Goal: Task Accomplishment & Management: Use online tool/utility

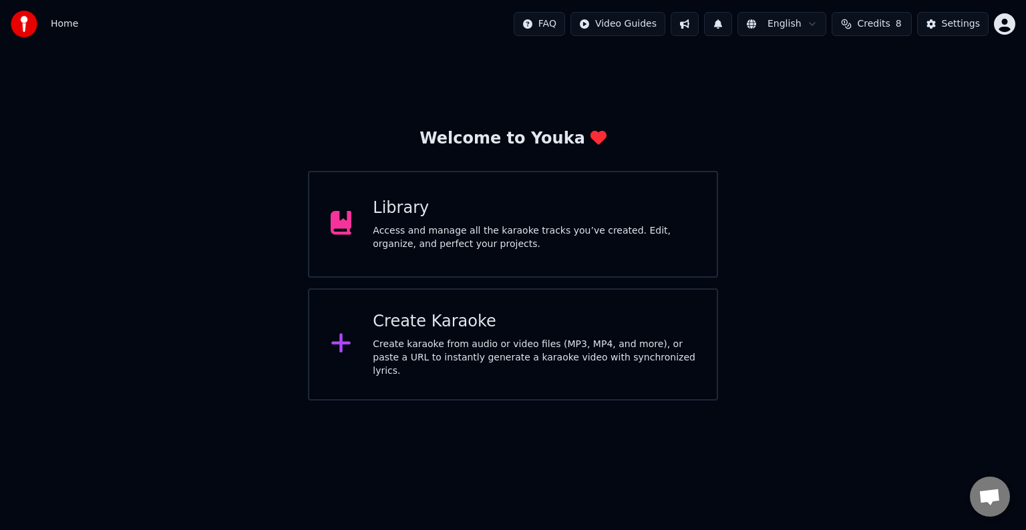
click at [498, 337] on div "Create Karaoke Create karaoke from audio or video files (MP3, MP4, and more), o…" at bounding box center [534, 344] width 323 height 67
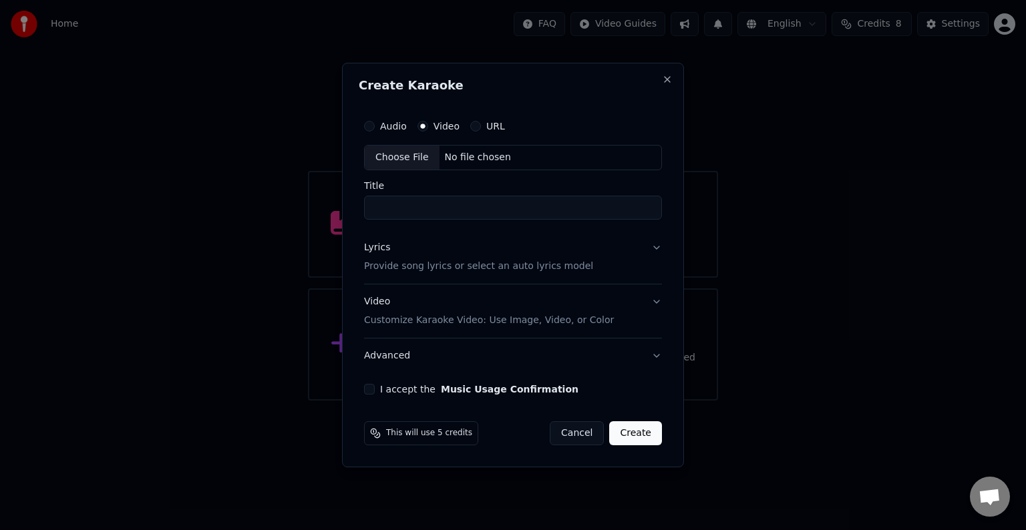
click at [512, 158] on div "Choose File No file chosen" at bounding box center [513, 157] width 298 height 25
type input "**********"
click at [659, 249] on button "Lyrics Provide song lyrics or select an auto lyrics model" at bounding box center [512, 256] width 303 height 53
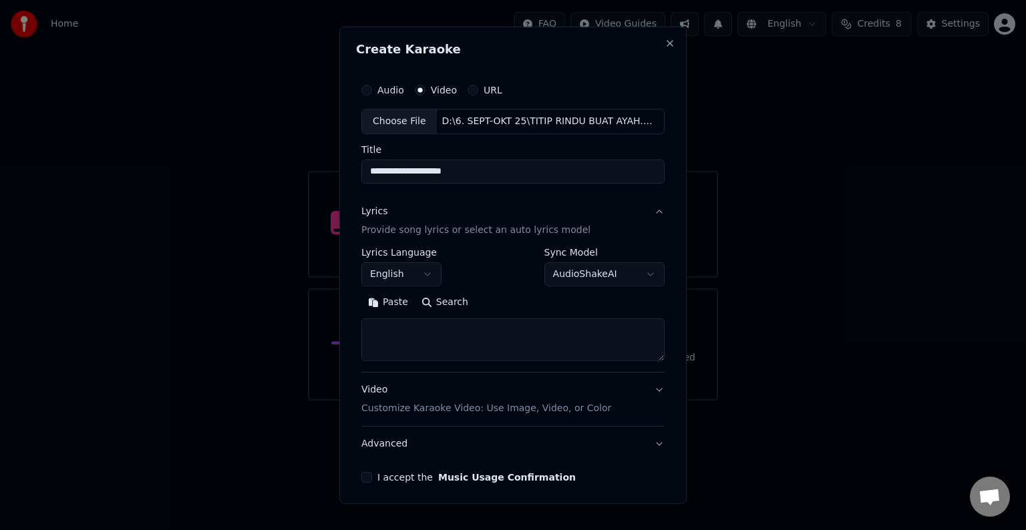
click at [422, 274] on body "**********" at bounding box center [513, 200] width 1026 height 401
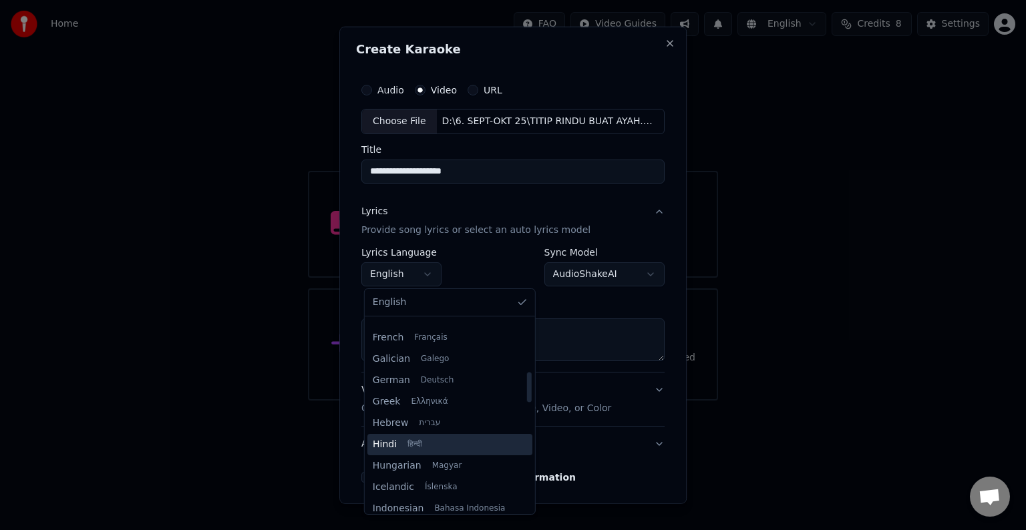
scroll to position [401, 0]
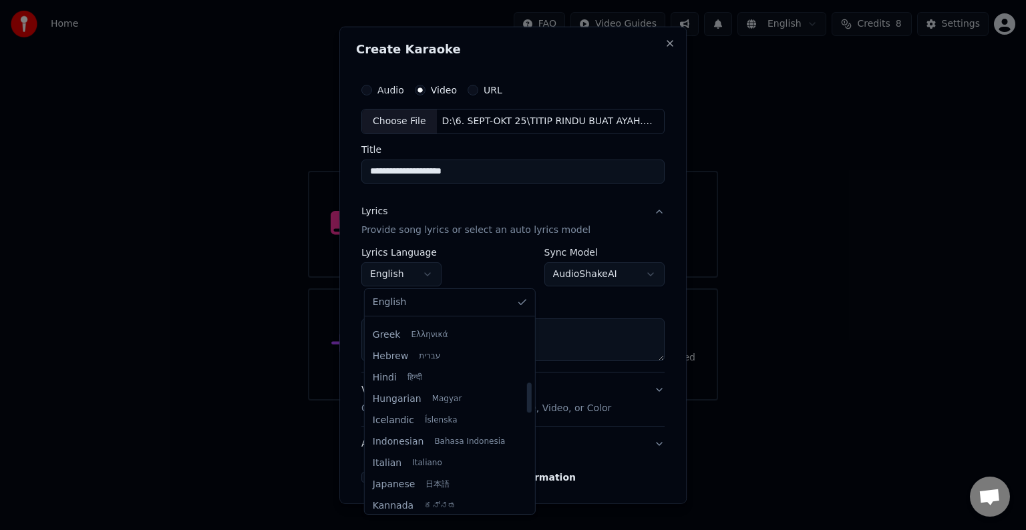
select select "**"
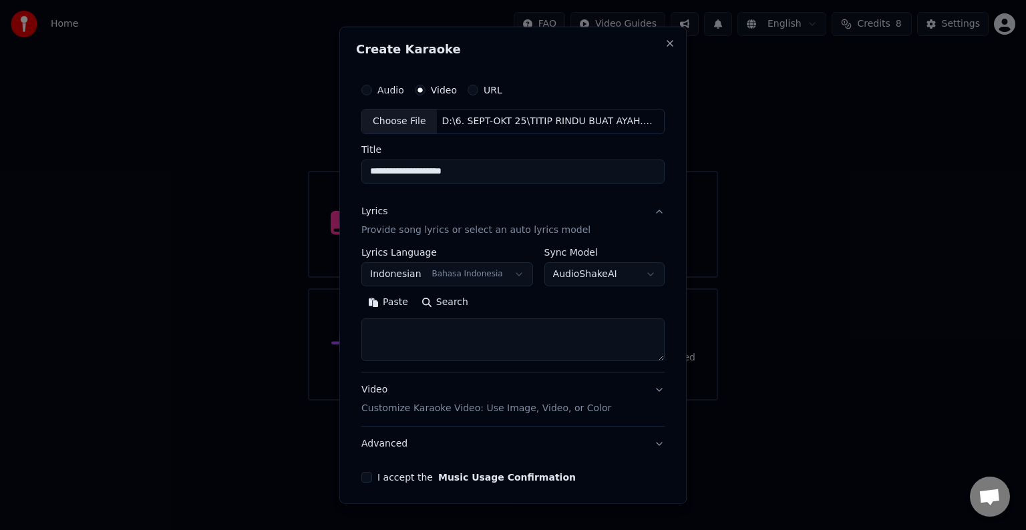
click at [401, 335] on textarea at bounding box center [512, 340] width 303 height 43
paste textarea "**********"
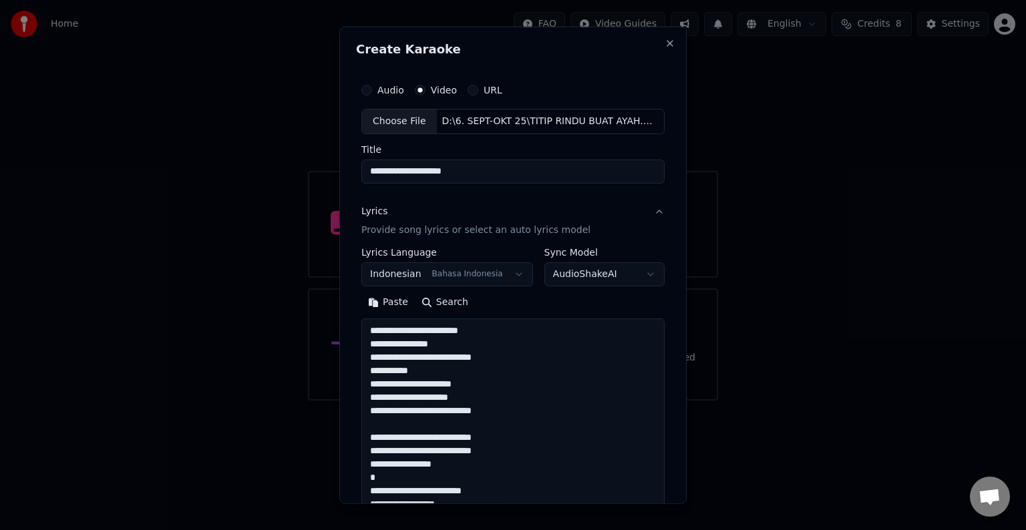
scroll to position [524, 0]
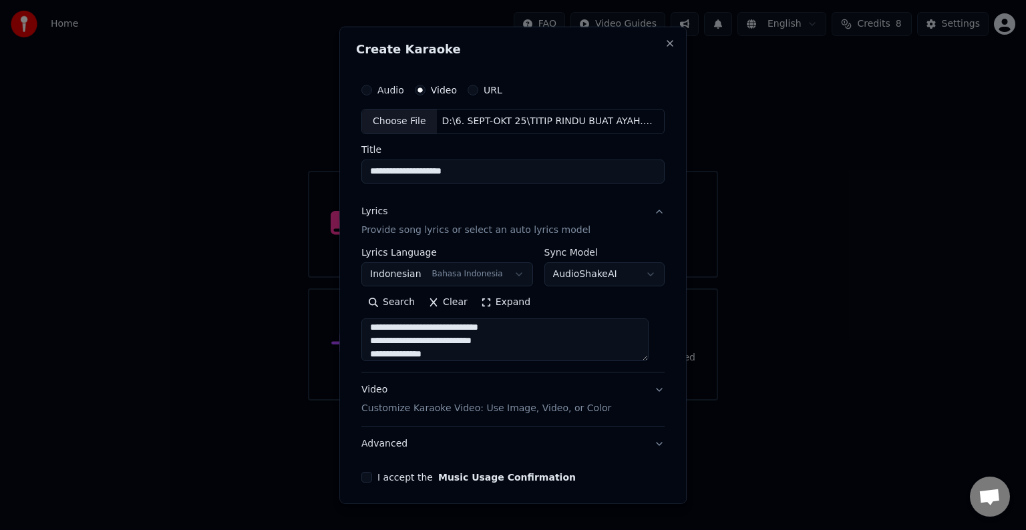
type textarea "**********"
click at [544, 408] on p "Customize Karaoke Video: Use Image, Video, or Color" at bounding box center [486, 408] width 250 height 13
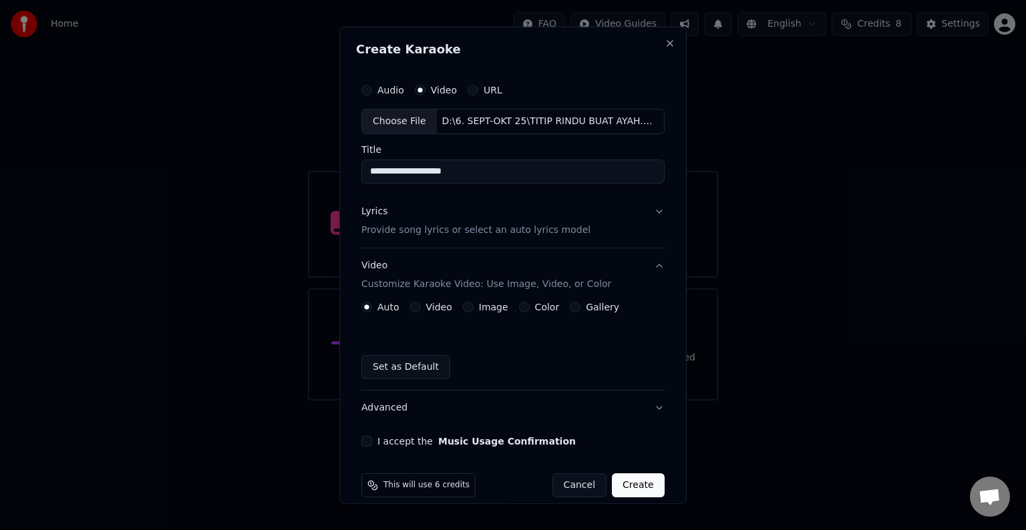
click at [414, 304] on button "Video" at bounding box center [415, 307] width 11 height 11
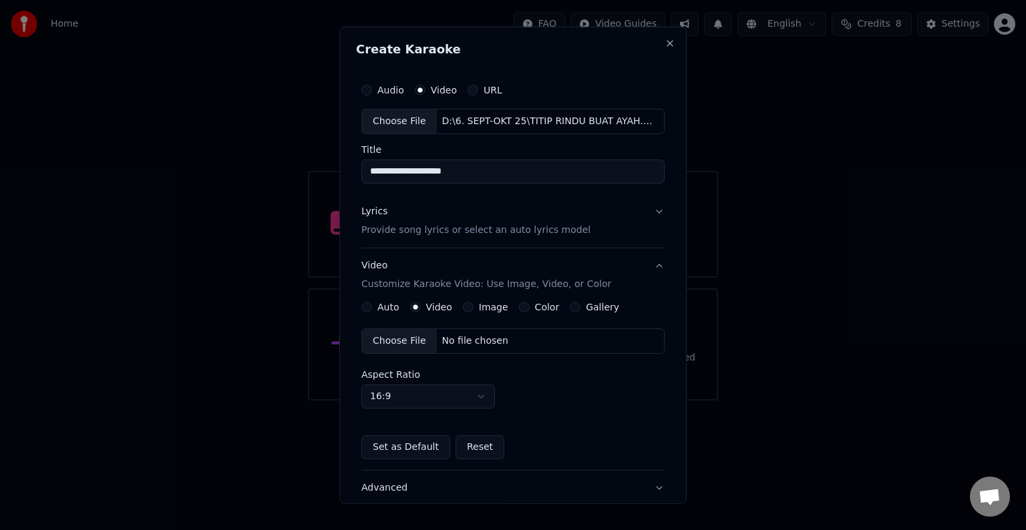
click at [476, 340] on div "No file chosen" at bounding box center [475, 341] width 77 height 13
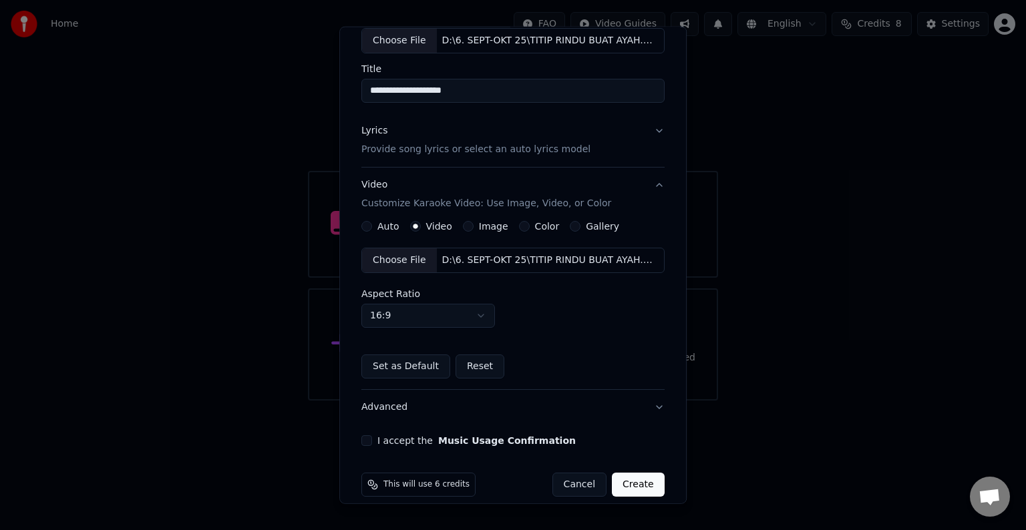
scroll to position [94, 0]
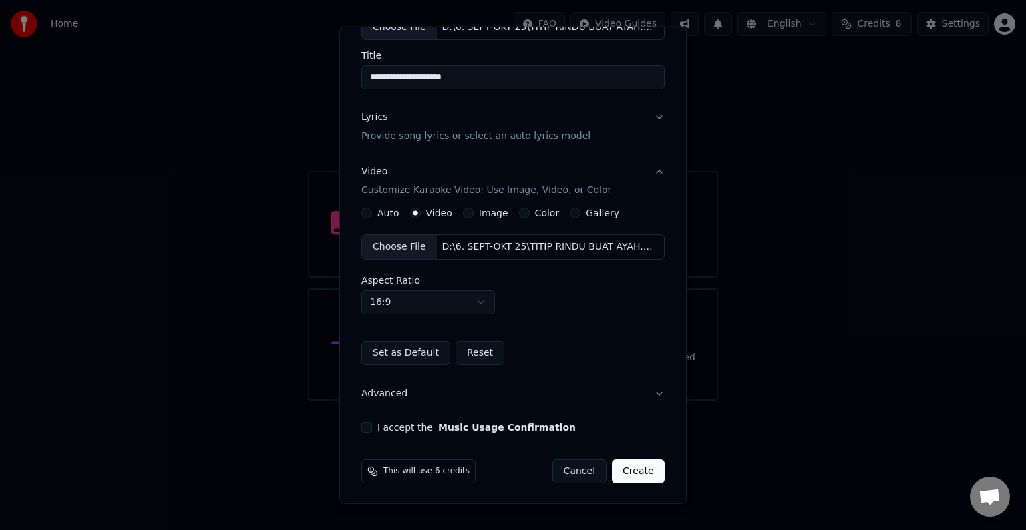
click at [376, 427] on div "I accept the Music Usage Confirmation" at bounding box center [512, 427] width 303 height 11
click at [366, 425] on button "I accept the Music Usage Confirmation" at bounding box center [366, 427] width 11 height 11
click at [615, 468] on button "Create" at bounding box center [638, 472] width 53 height 24
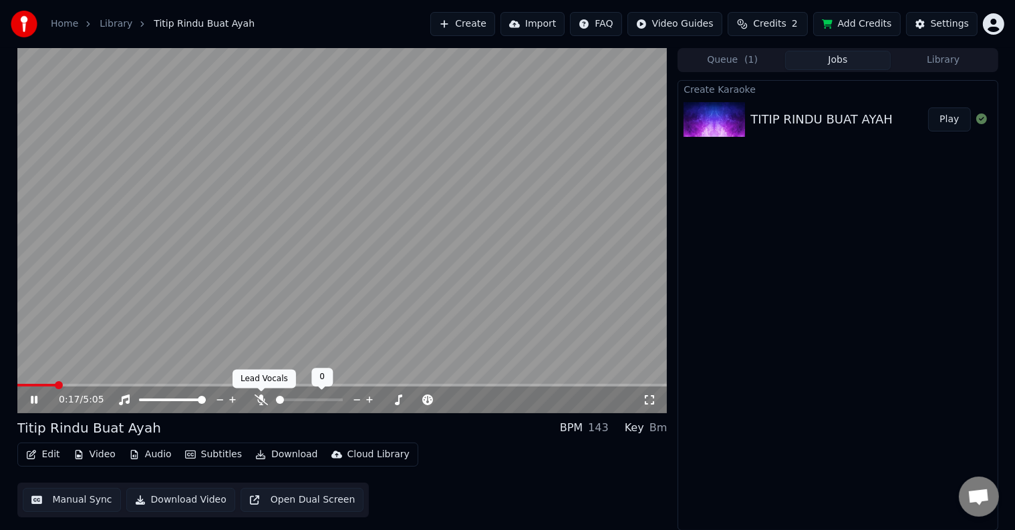
click at [257, 398] on icon at bounding box center [261, 400] width 13 height 11
click at [938, 25] on div "Settings" at bounding box center [950, 23] width 38 height 13
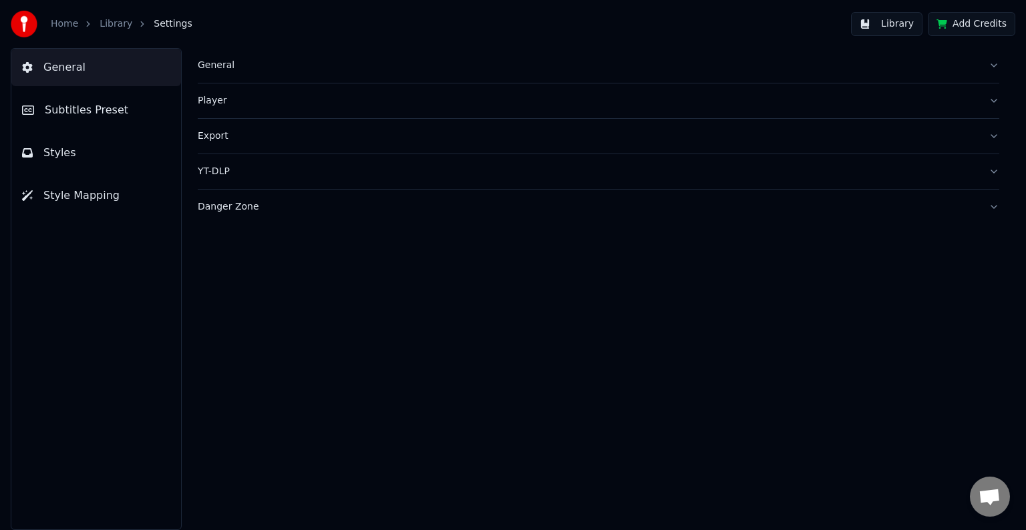
click at [119, 102] on button "Subtitles Preset" at bounding box center [96, 110] width 170 height 37
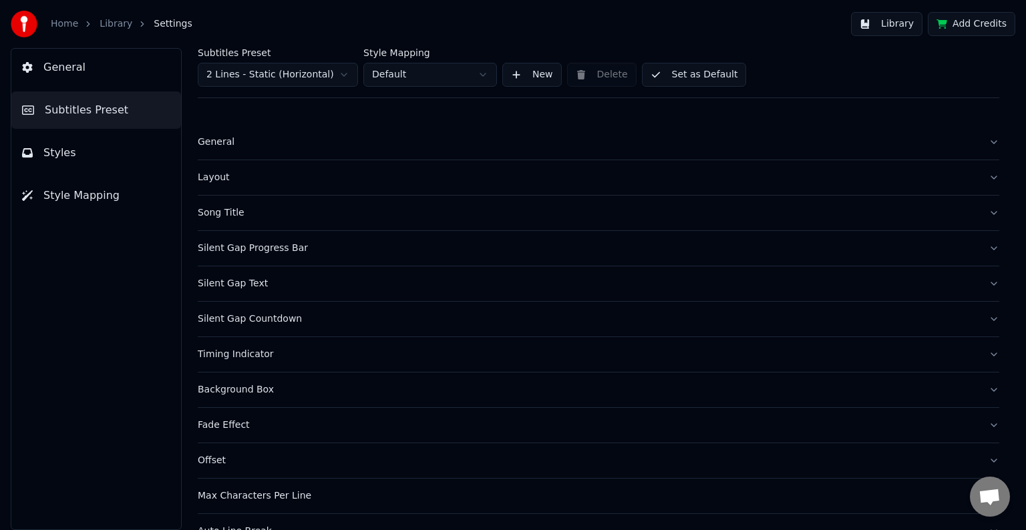
scroll to position [63, 0]
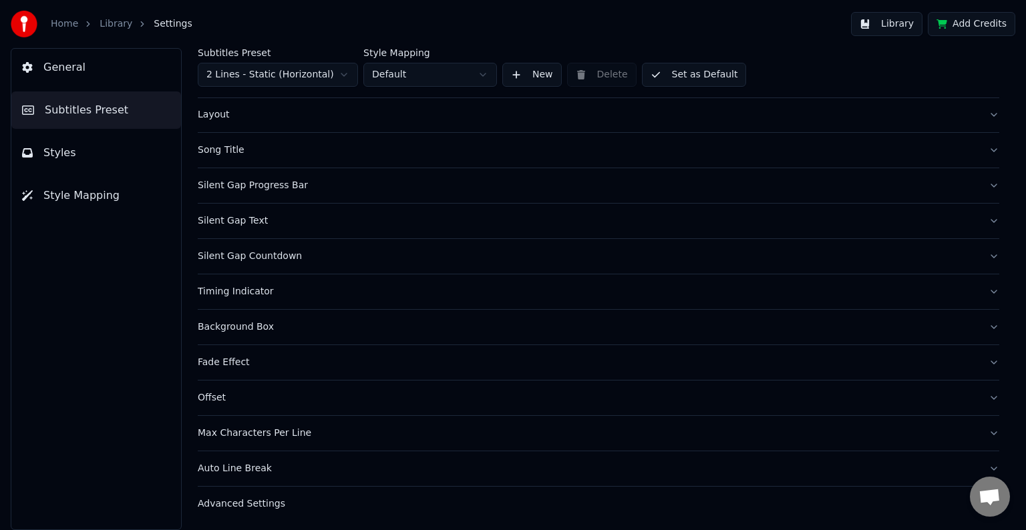
click at [355, 258] on div "Silent Gap Countdown" at bounding box center [588, 256] width 780 height 13
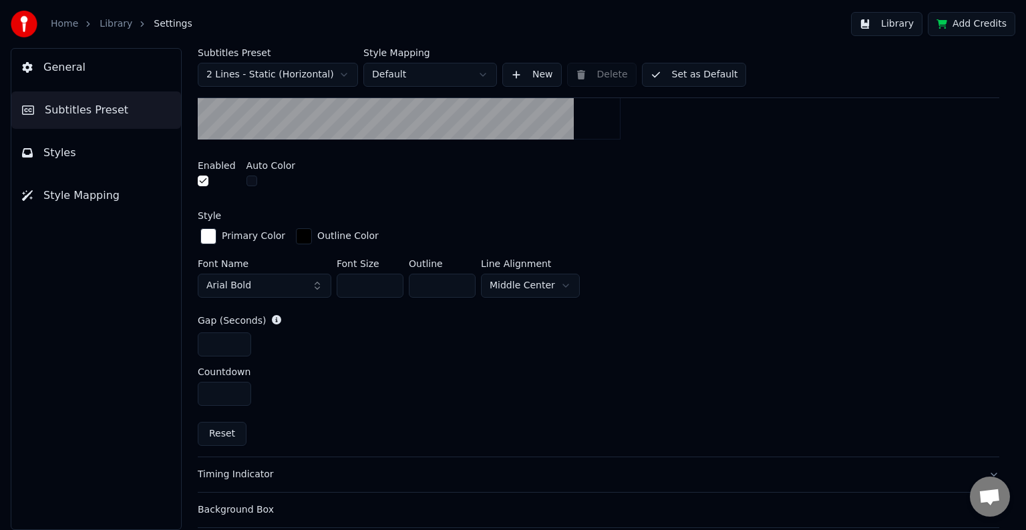
scroll to position [464, 0]
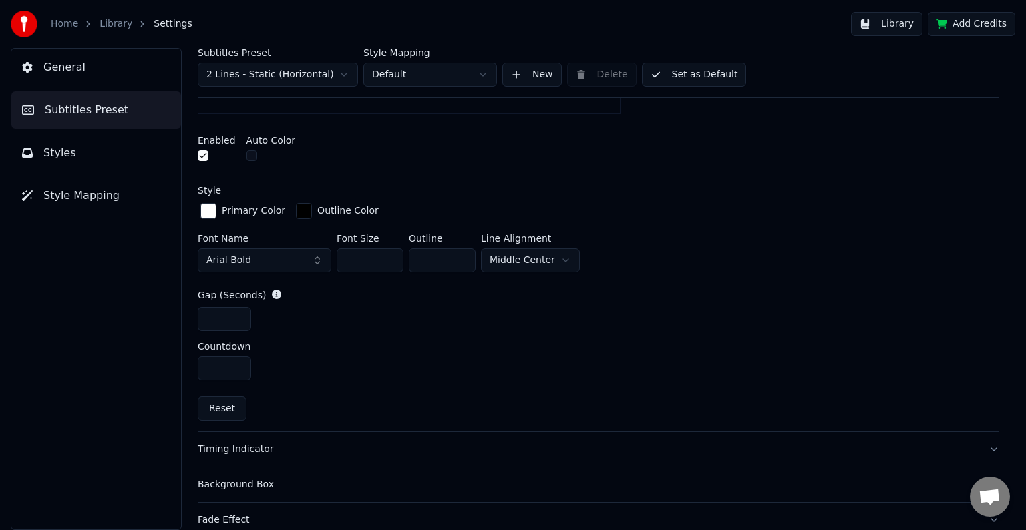
click at [240, 315] on input "*" at bounding box center [224, 319] width 53 height 24
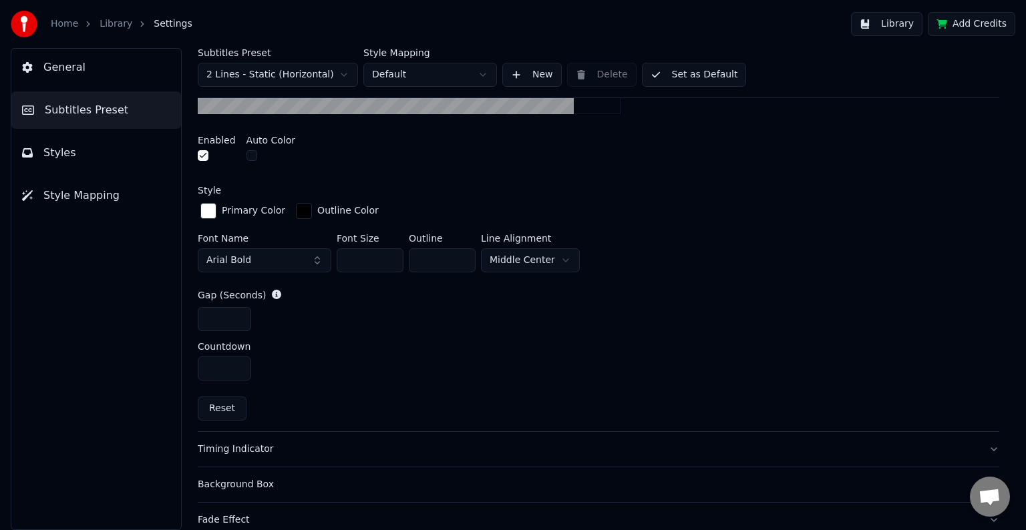
click at [240, 315] on input "*" at bounding box center [224, 319] width 53 height 24
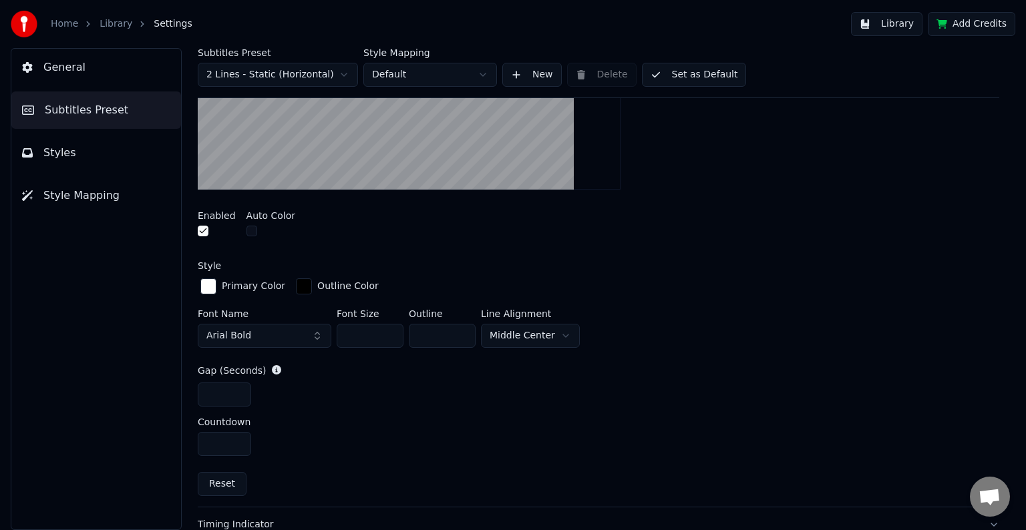
scroll to position [397, 0]
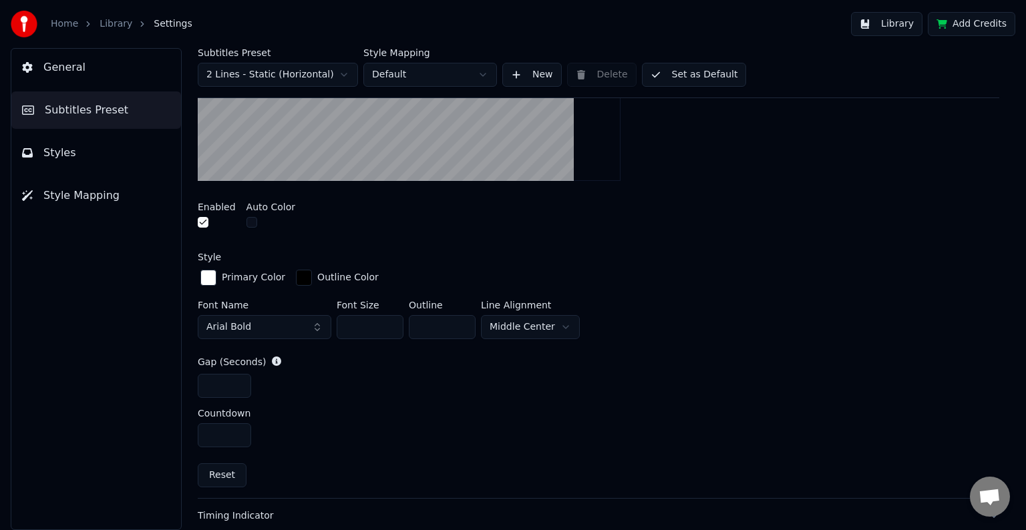
click at [239, 383] on input "*" at bounding box center [224, 386] width 53 height 24
type input "**"
click at [239, 383] on input "**" at bounding box center [224, 386] width 53 height 24
click at [675, 71] on button "Set as Default" at bounding box center [694, 75] width 105 height 24
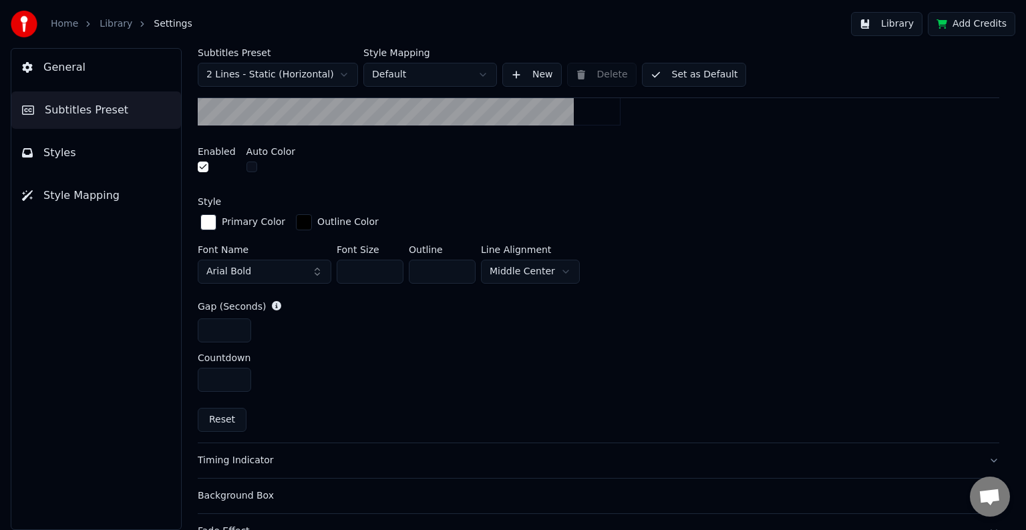
scroll to position [530, 0]
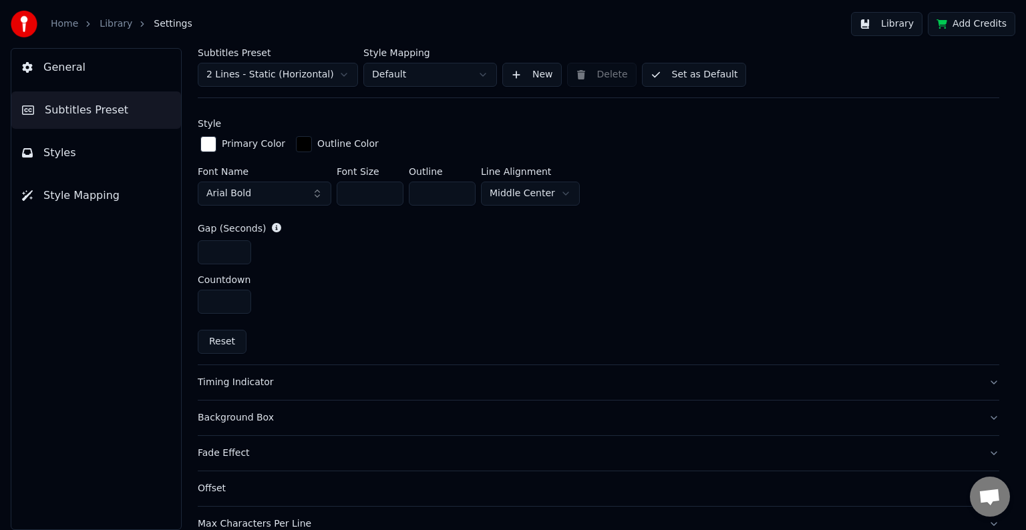
click at [369, 367] on button "Timing Indicator" at bounding box center [599, 382] width 802 height 35
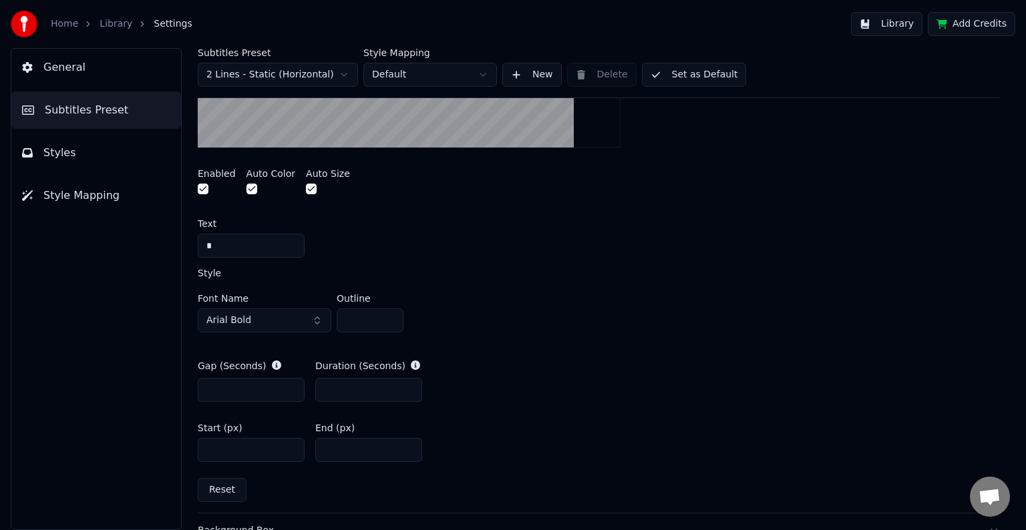
scroll to position [464, 0]
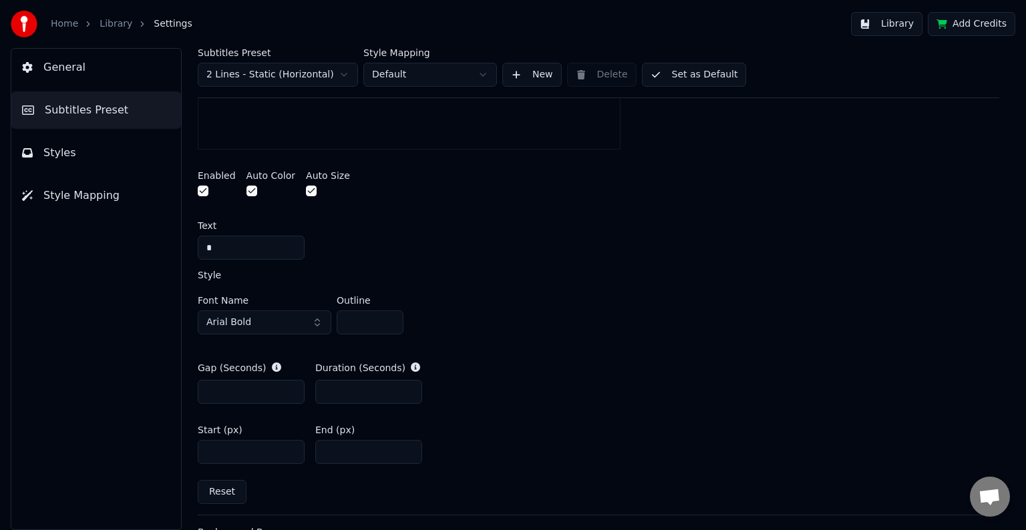
type input "*"
click at [411, 387] on input "*" at bounding box center [368, 392] width 107 height 24
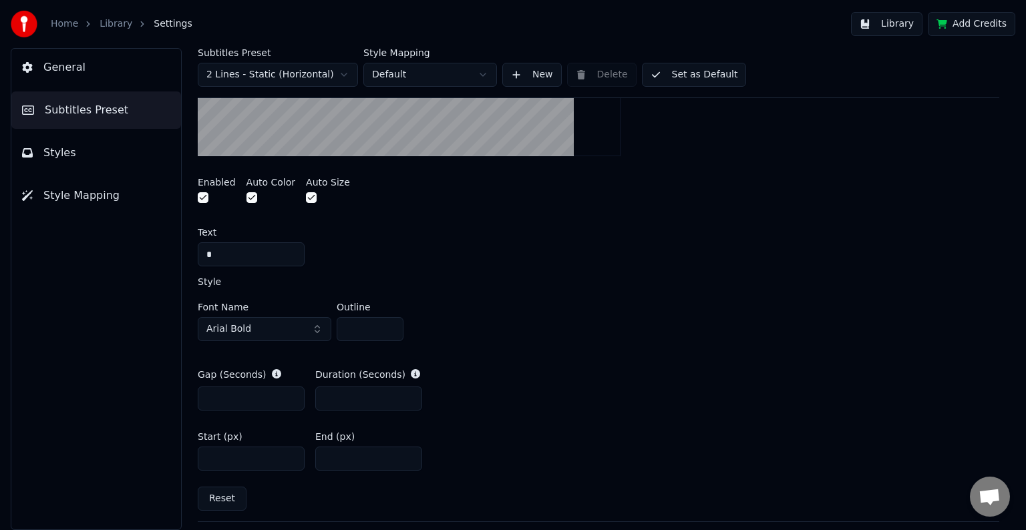
scroll to position [530, 0]
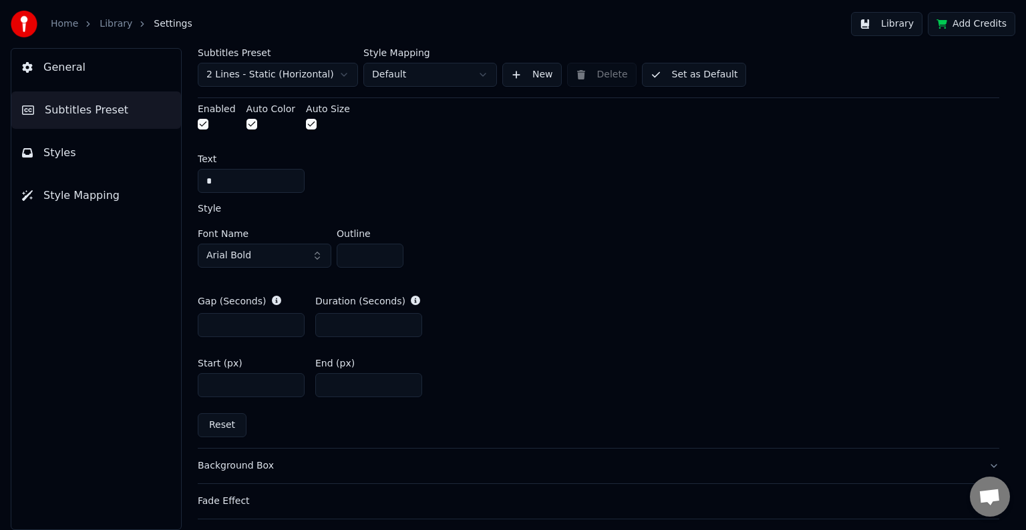
click at [289, 319] on input "*" at bounding box center [251, 325] width 107 height 24
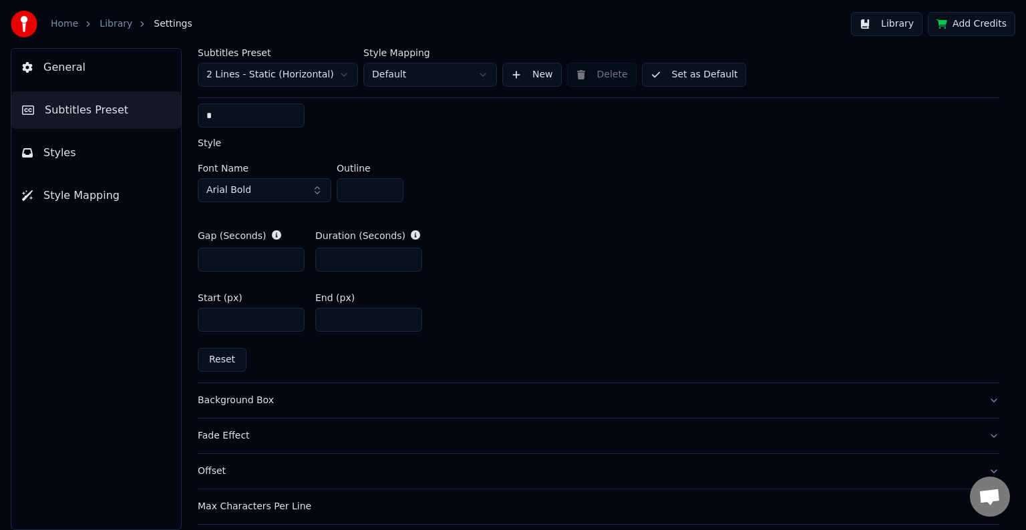
scroll to position [597, 0]
type input "*"
click at [290, 251] on input "*" at bounding box center [251, 259] width 107 height 24
click at [409, 257] on input "*" at bounding box center [368, 259] width 107 height 24
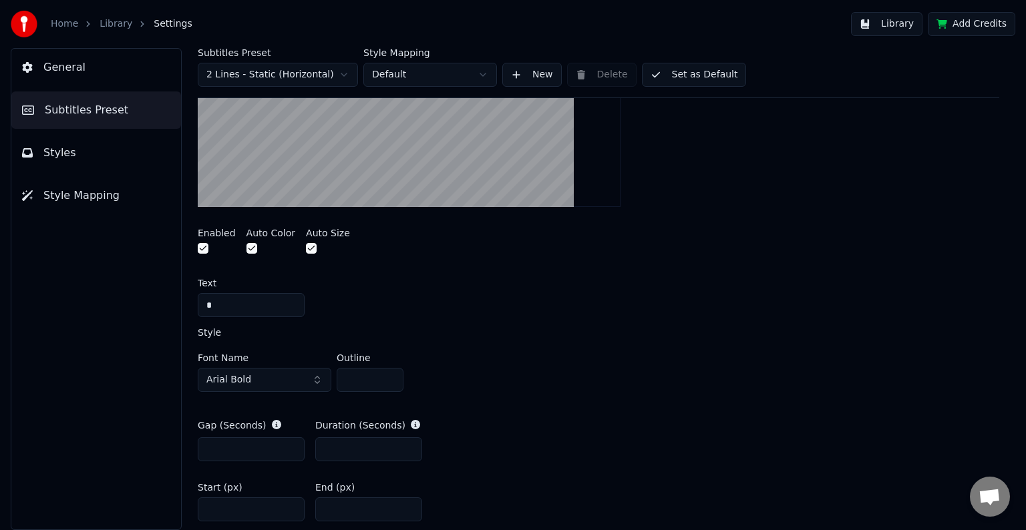
scroll to position [530, 0]
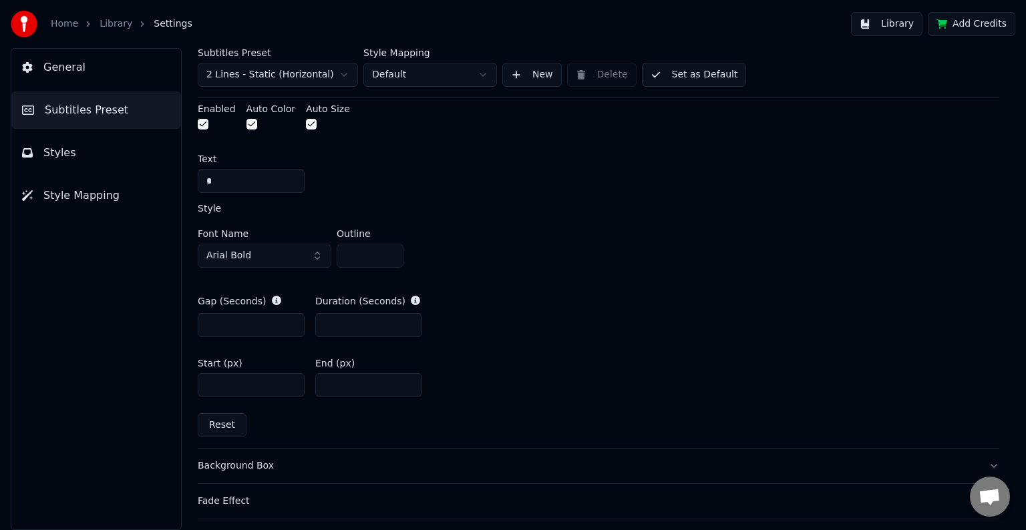
type input "*"
click at [409, 324] on input "*" at bounding box center [368, 325] width 107 height 24
type input "*"
click at [291, 327] on input "*" at bounding box center [251, 325] width 107 height 24
click at [675, 75] on button "Set as Default" at bounding box center [694, 75] width 105 height 24
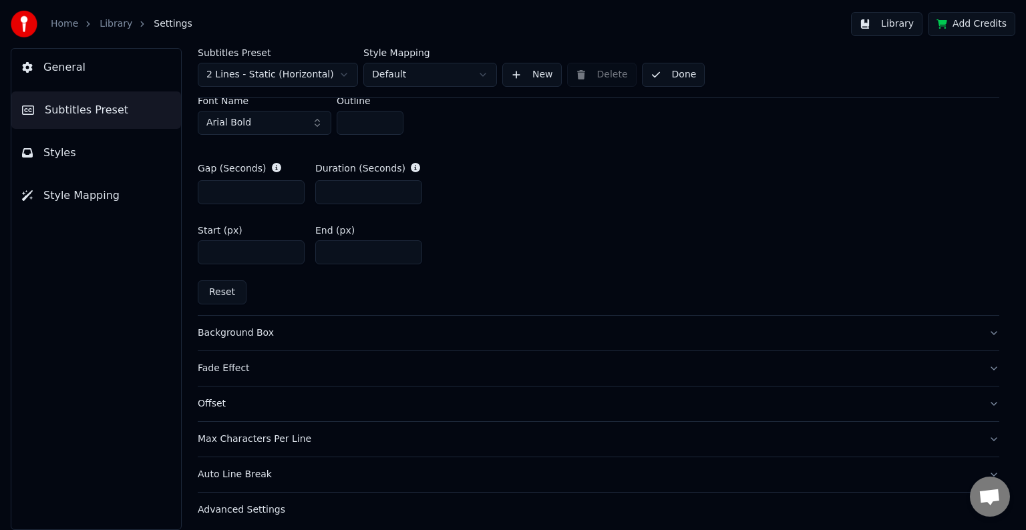
scroll to position [664, 0]
click at [484, 323] on button "Background Box" at bounding box center [599, 332] width 802 height 35
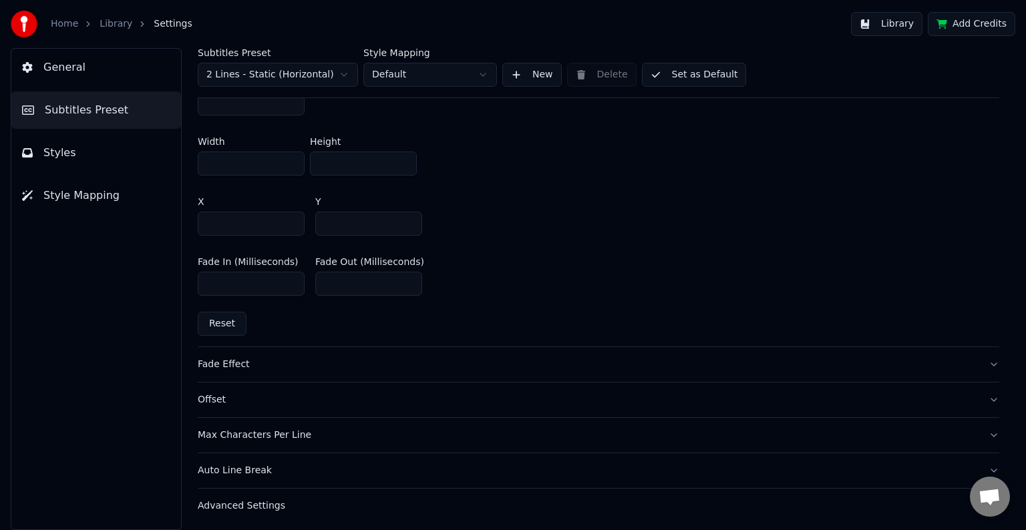
scroll to position [804, 0]
click at [471, 357] on div "Fade Effect" at bounding box center [588, 363] width 780 height 13
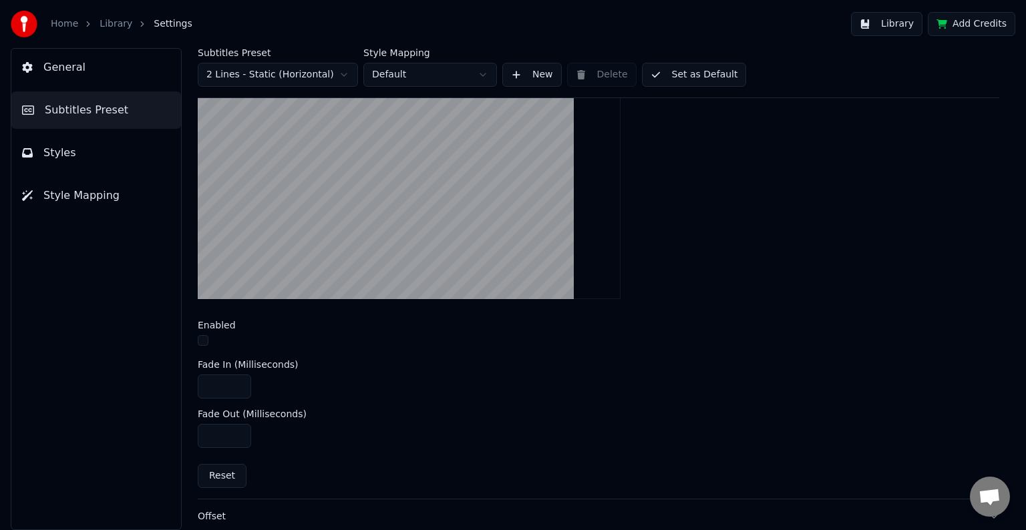
scroll to position [504, 0]
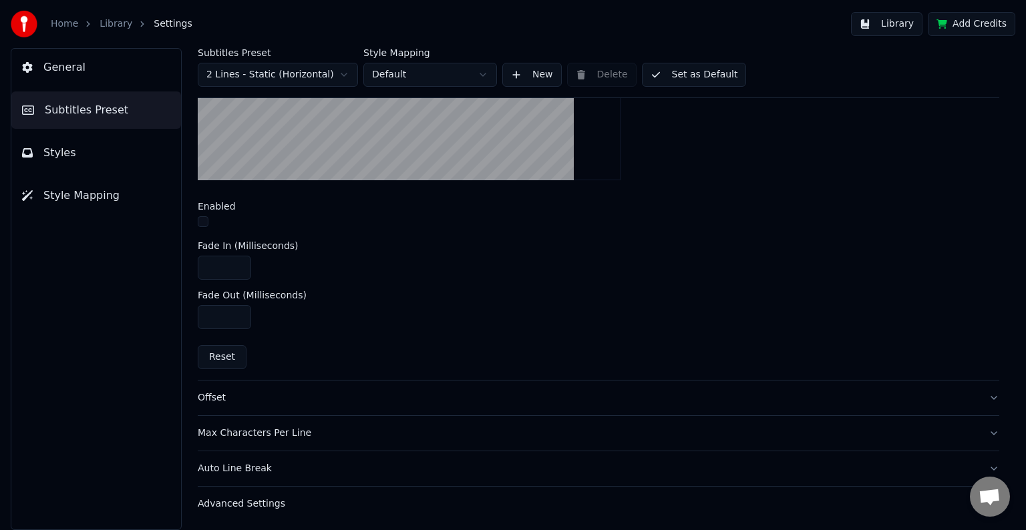
click at [393, 434] on div "Max Characters Per Line" at bounding box center [588, 433] width 780 height 13
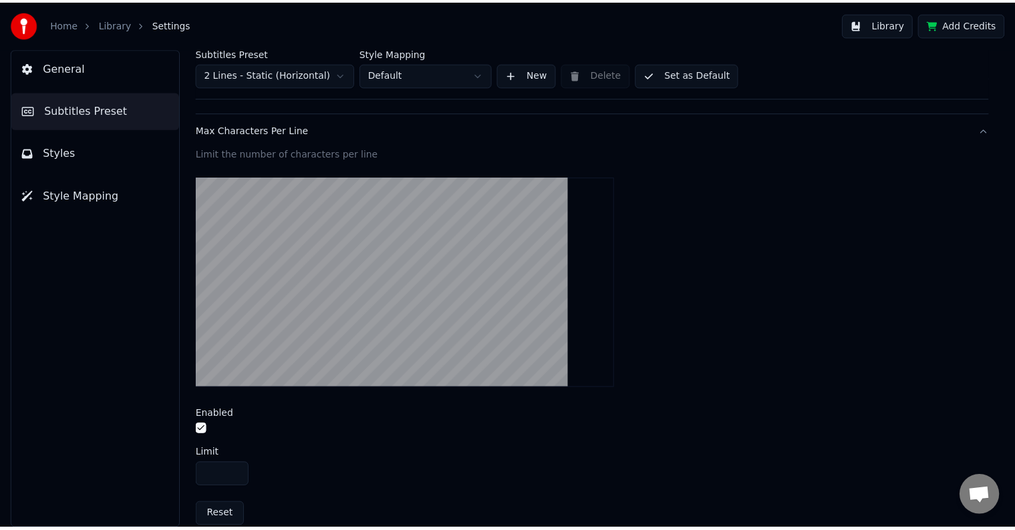
scroll to position [254, 0]
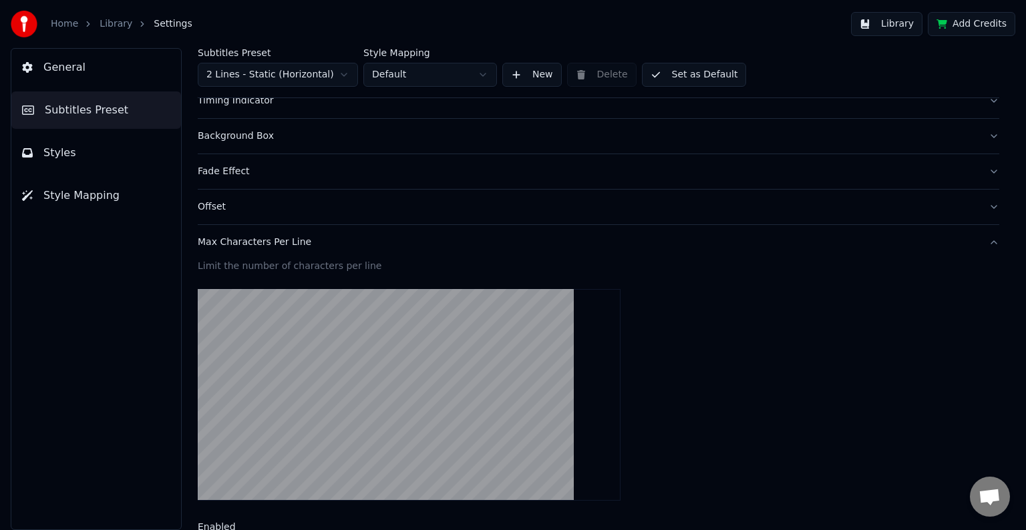
click at [887, 25] on button "Library" at bounding box center [886, 24] width 71 height 24
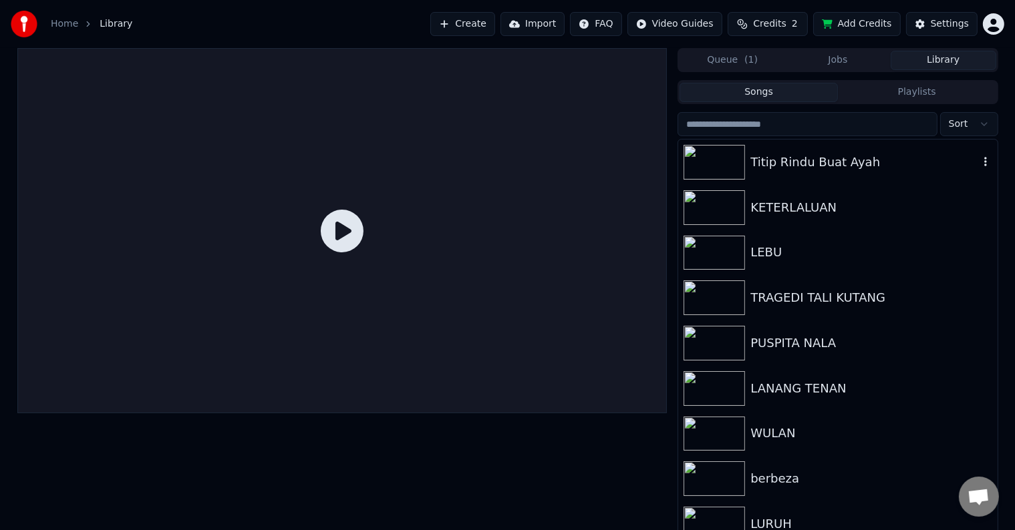
click at [788, 158] on div "Titip Rindu Buat Ayah" at bounding box center [864, 162] width 228 height 19
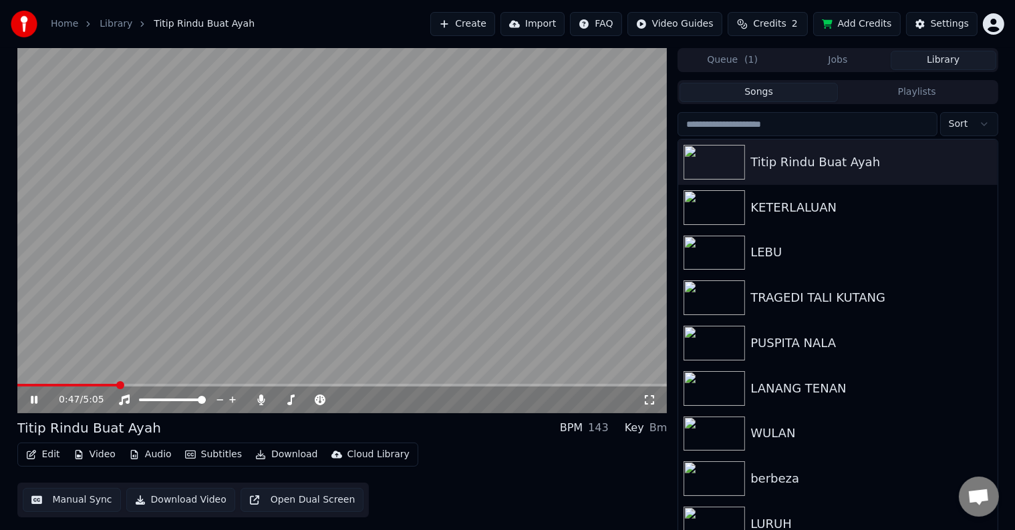
click at [541, 228] on video at bounding box center [342, 230] width 650 height 365
click at [945, 27] on div "Settings" at bounding box center [950, 23] width 38 height 13
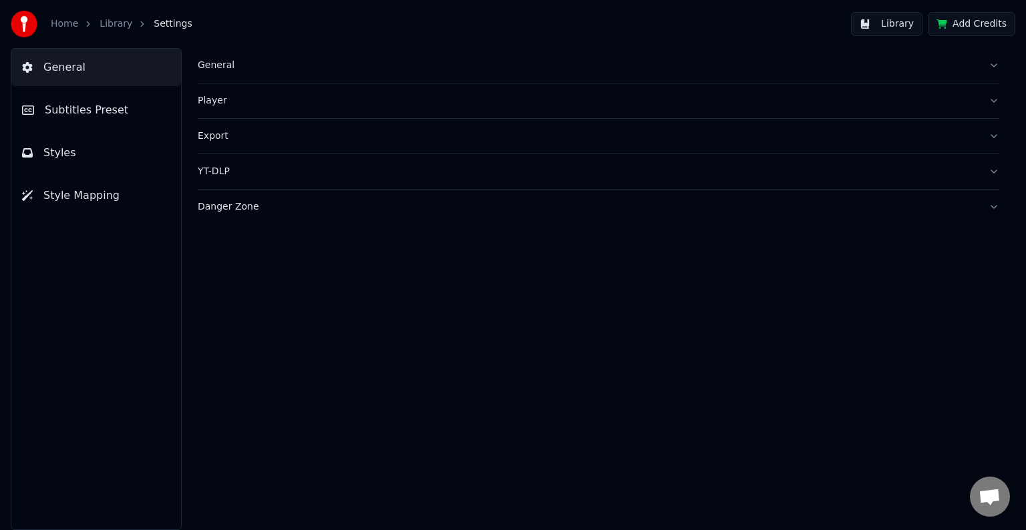
click at [82, 192] on span "Style Mapping" at bounding box center [81, 196] width 76 height 16
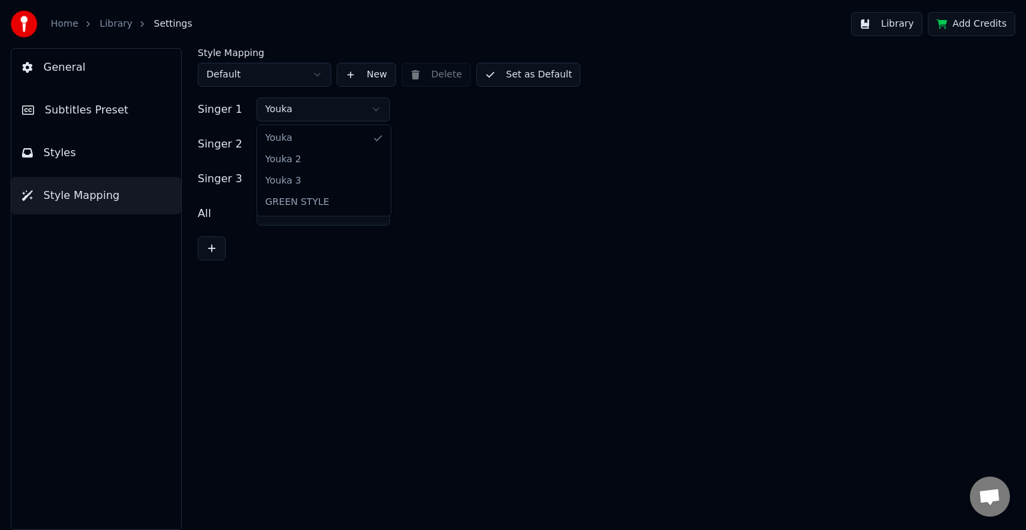
click at [379, 109] on html "Home Library Settings Library Add Credits General Subtitles Preset Styles Style…" at bounding box center [513, 265] width 1026 height 530
click at [526, 75] on html "Home Library Settings Library Add Credits General Subtitles Preset Styles Style…" at bounding box center [513, 265] width 1026 height 530
click at [526, 75] on button "Set as Default" at bounding box center [528, 75] width 105 height 24
click at [367, 182] on html "Home Library Settings Library Add Credits General Subtitles Preset Styles Style…" at bounding box center [513, 265] width 1026 height 530
click at [507, 76] on button "Set as Default" at bounding box center [528, 75] width 105 height 24
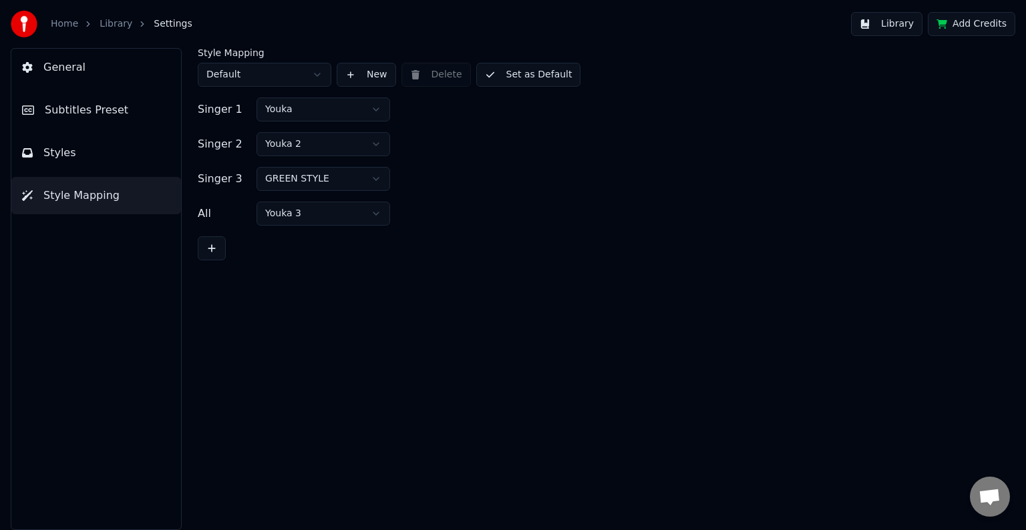
click at [894, 24] on button "Library" at bounding box center [886, 24] width 71 height 24
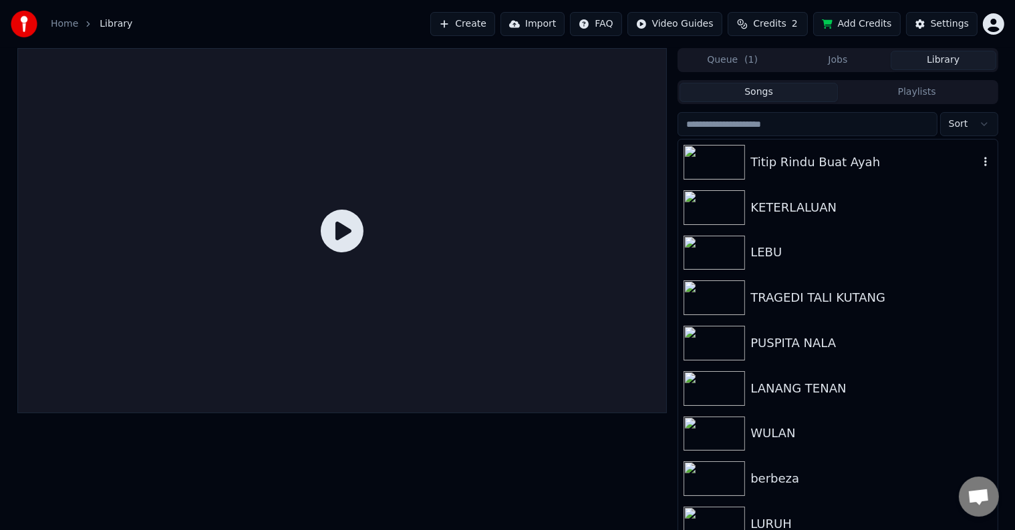
click at [813, 174] on div "Titip Rindu Buat Ayah" at bounding box center [837, 162] width 319 height 45
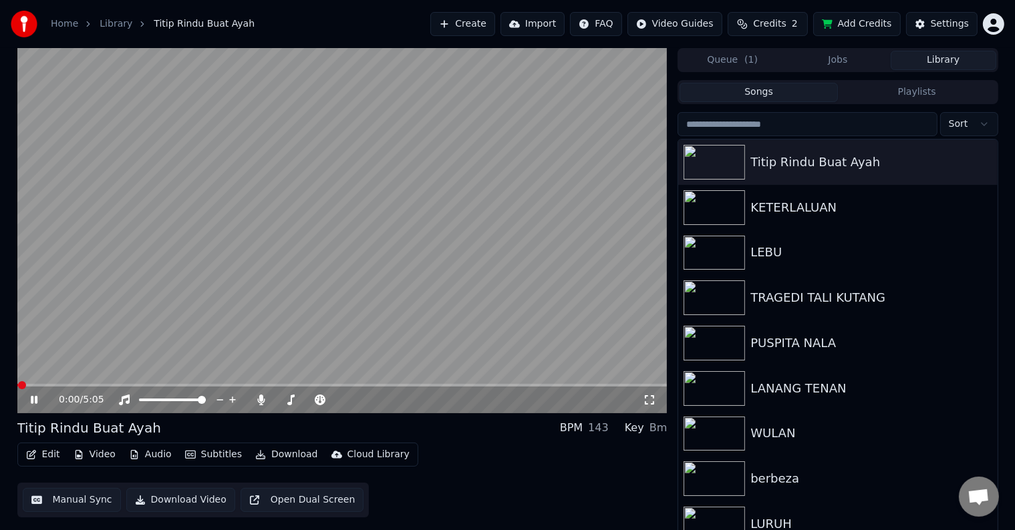
click at [132, 385] on span at bounding box center [342, 385] width 650 height 3
click at [106, 382] on video at bounding box center [342, 230] width 650 height 365
click at [106, 386] on span at bounding box center [62, 385] width 90 height 3
click at [81, 508] on button "Manual Sync" at bounding box center [72, 500] width 98 height 24
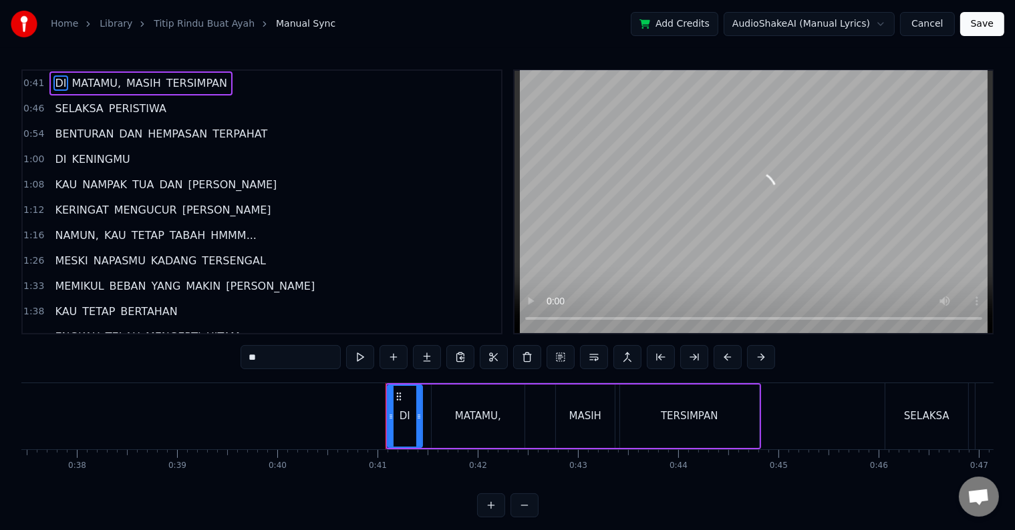
scroll to position [0, 4049]
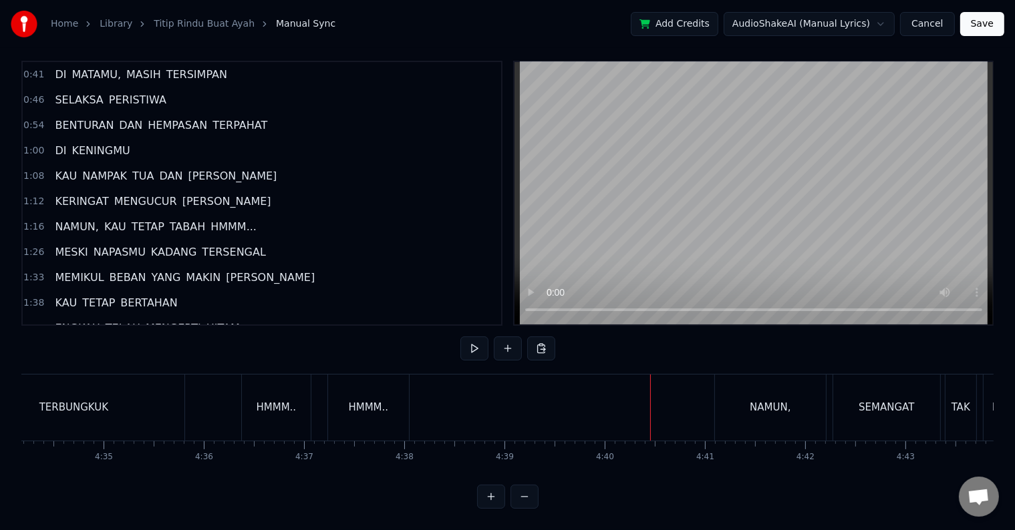
scroll to position [0, 27442]
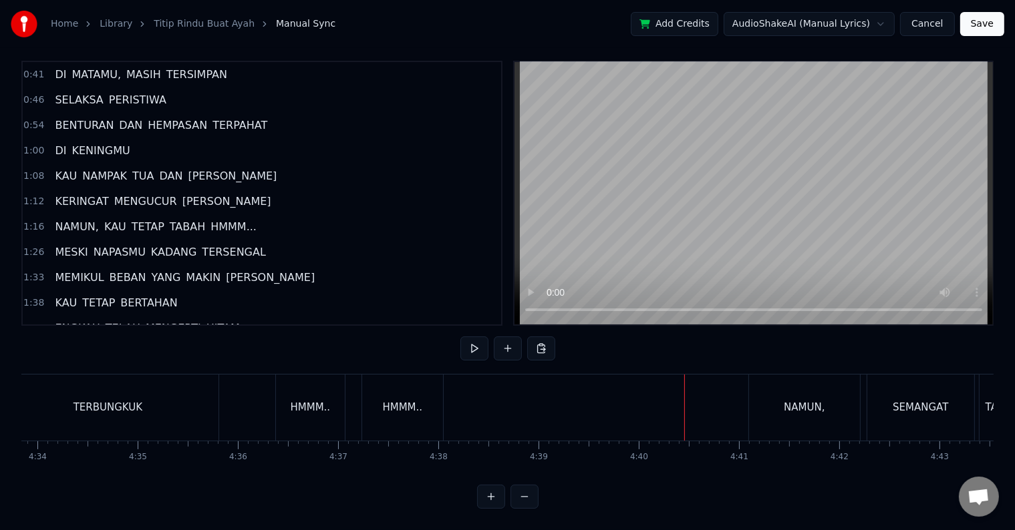
click at [322, 418] on div "HMMM.." at bounding box center [310, 408] width 69 height 66
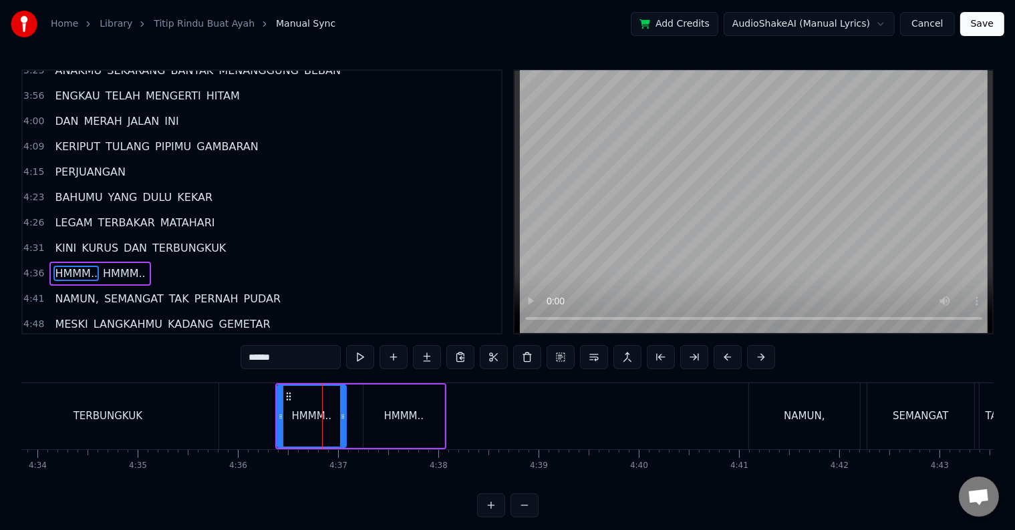
scroll to position [20, 0]
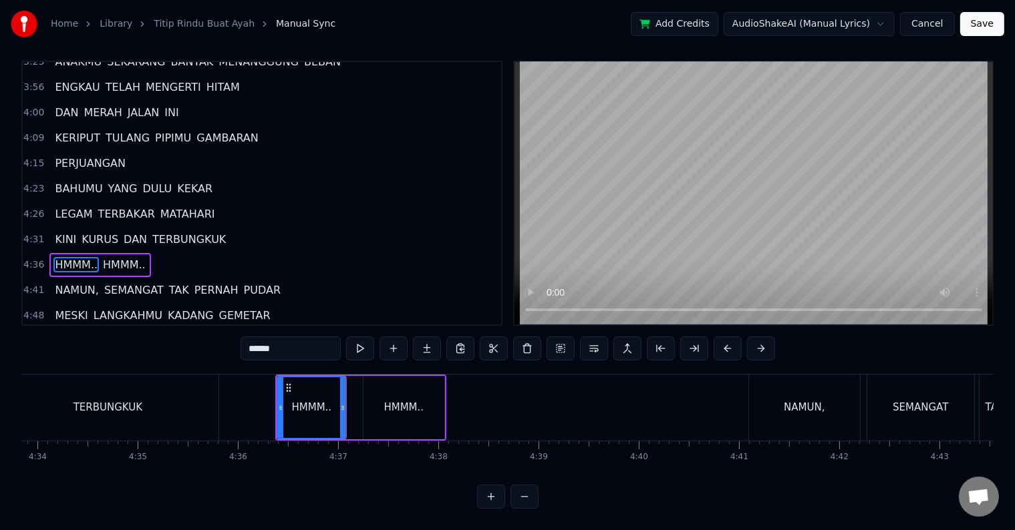
click at [404, 406] on div "HMMM.." at bounding box center [403, 407] width 81 height 63
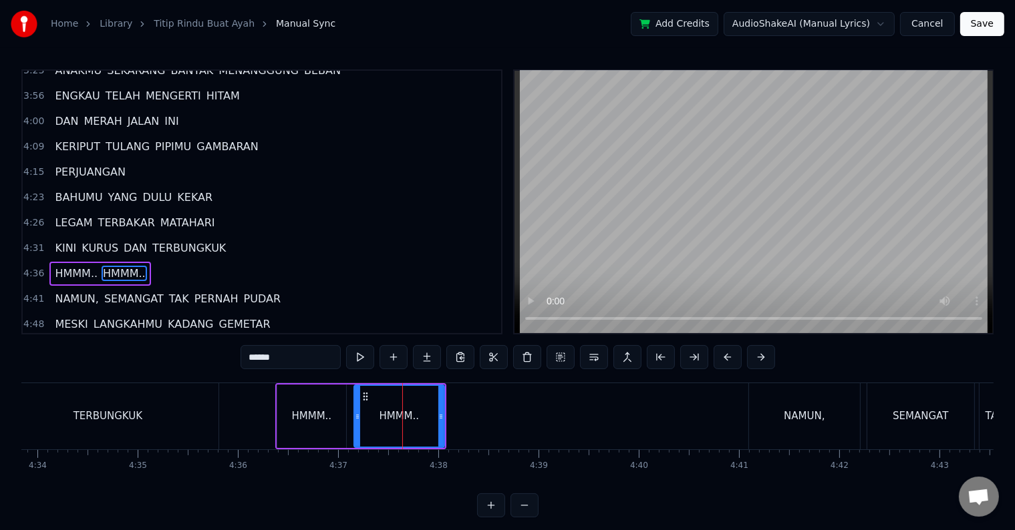
drag, startPoint x: 365, startPoint y: 428, endPoint x: 356, endPoint y: 429, distance: 9.4
click at [356, 429] on div at bounding box center [357, 416] width 5 height 61
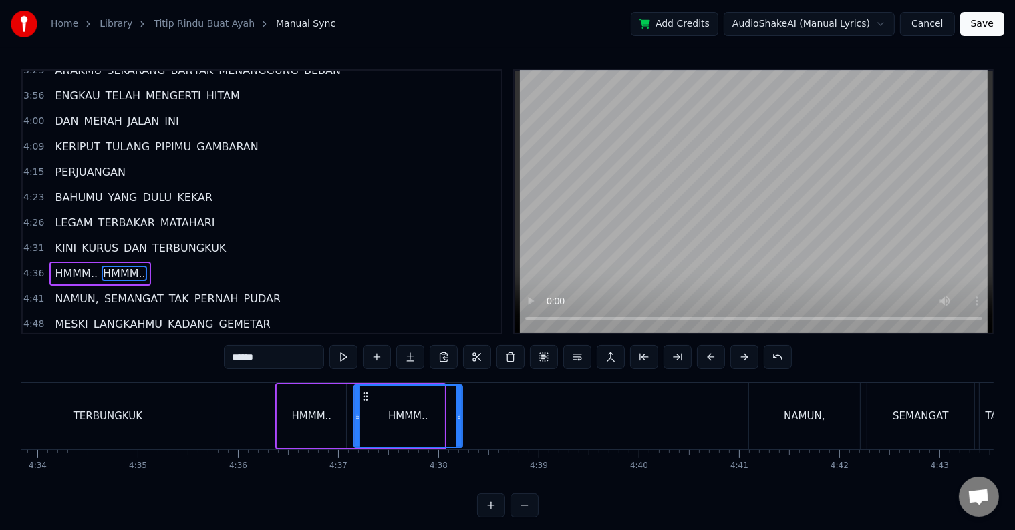
drag, startPoint x: 440, startPoint y: 412, endPoint x: 458, endPoint y: 409, distance: 18.2
click at [458, 409] on div at bounding box center [458, 416] width 5 height 61
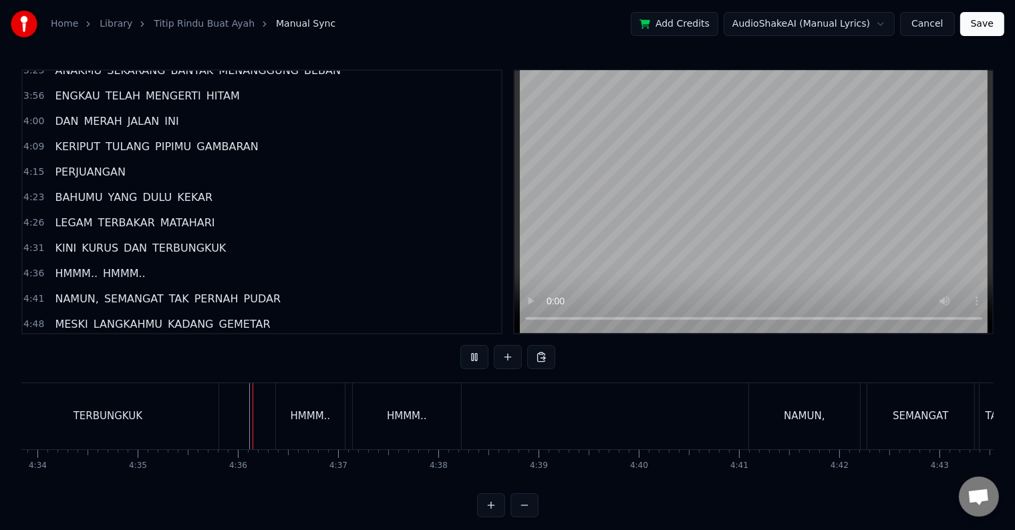
scroll to position [20, 0]
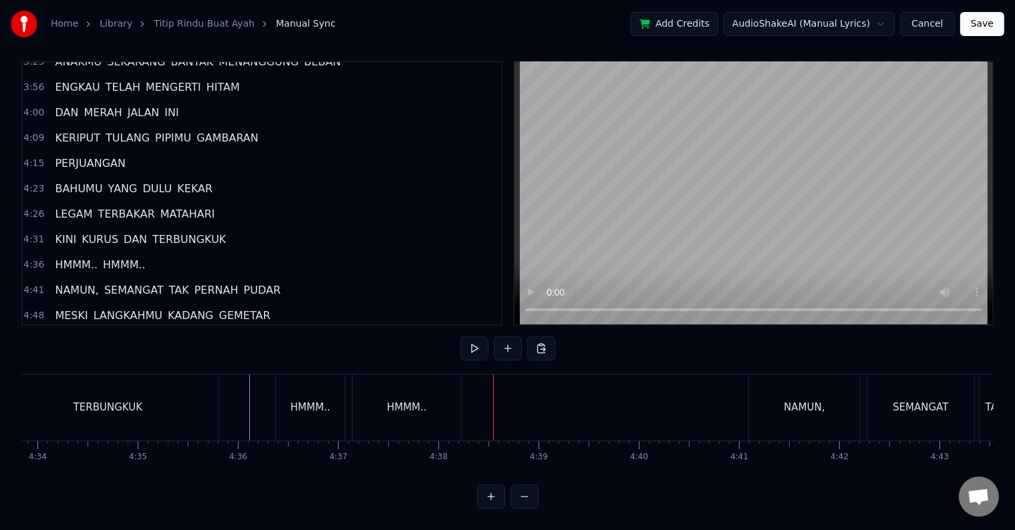
click at [430, 409] on div "HMMM.." at bounding box center [407, 408] width 108 height 66
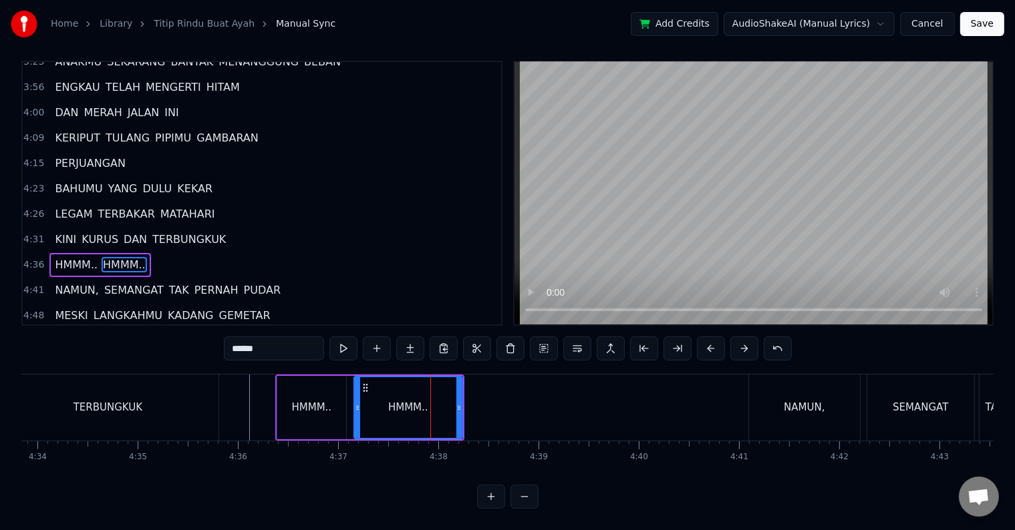
scroll to position [0, 0]
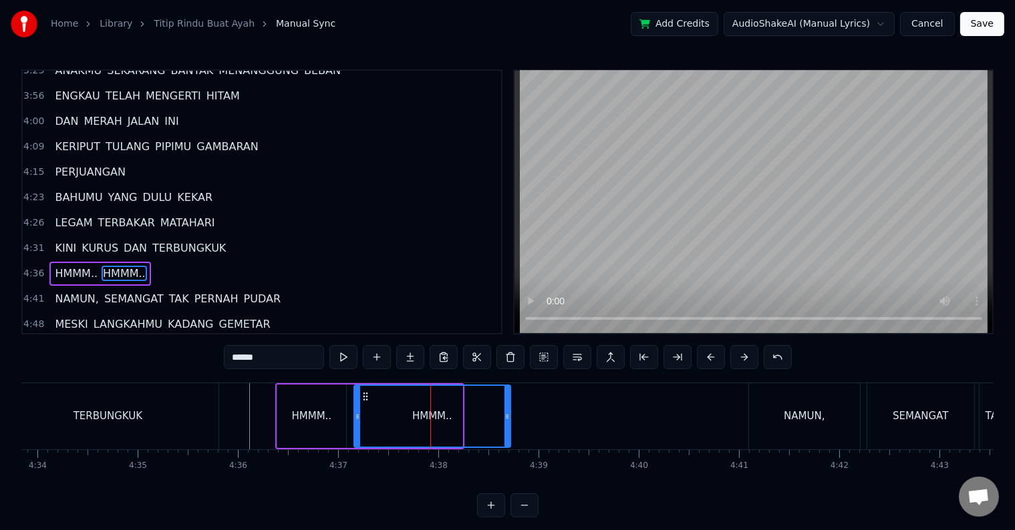
drag, startPoint x: 459, startPoint y: 413, endPoint x: 507, endPoint y: 418, distance: 48.3
click at [507, 418] on icon at bounding box center [506, 417] width 5 height 11
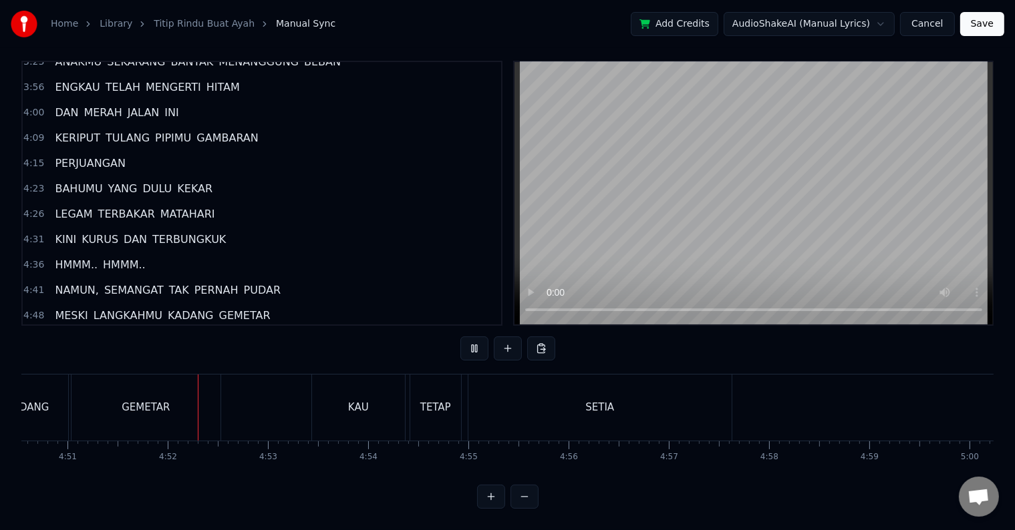
scroll to position [0, 29152]
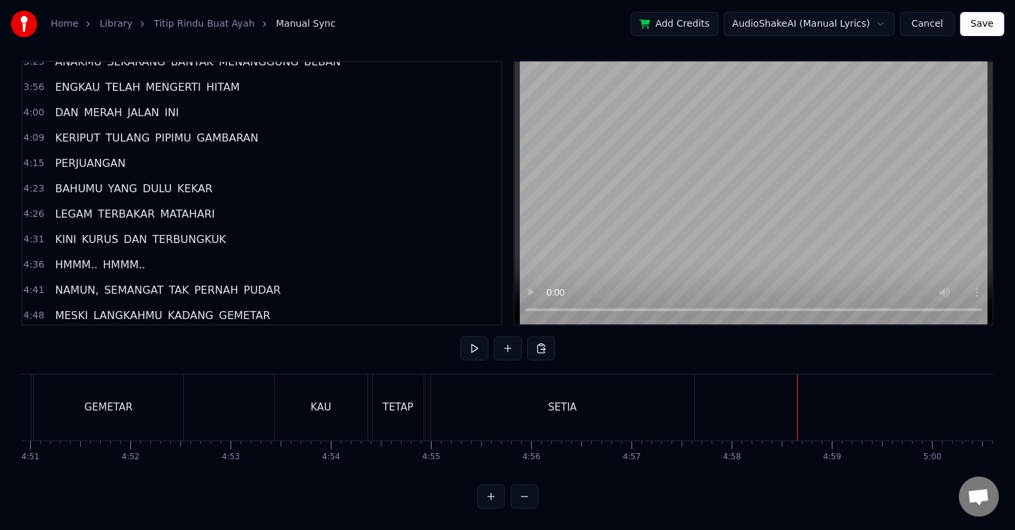
click at [981, 24] on button "Save" at bounding box center [982, 24] width 44 height 24
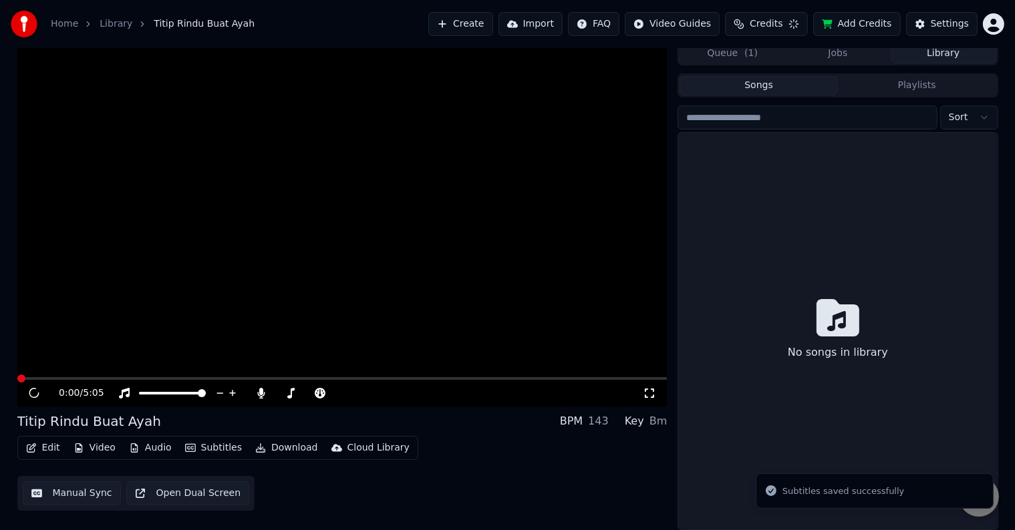
scroll to position [6, 0]
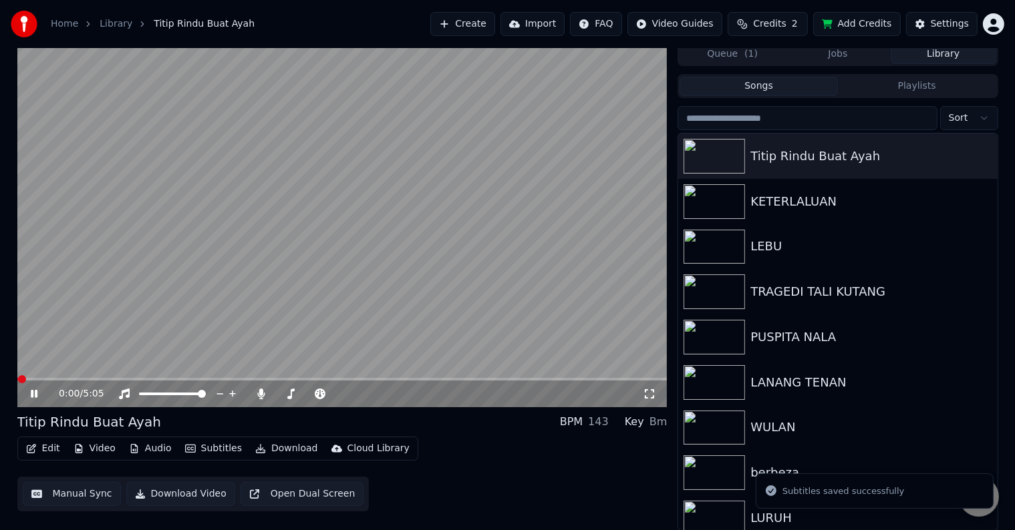
click at [177, 491] on button "Download Video" at bounding box center [180, 494] width 109 height 24
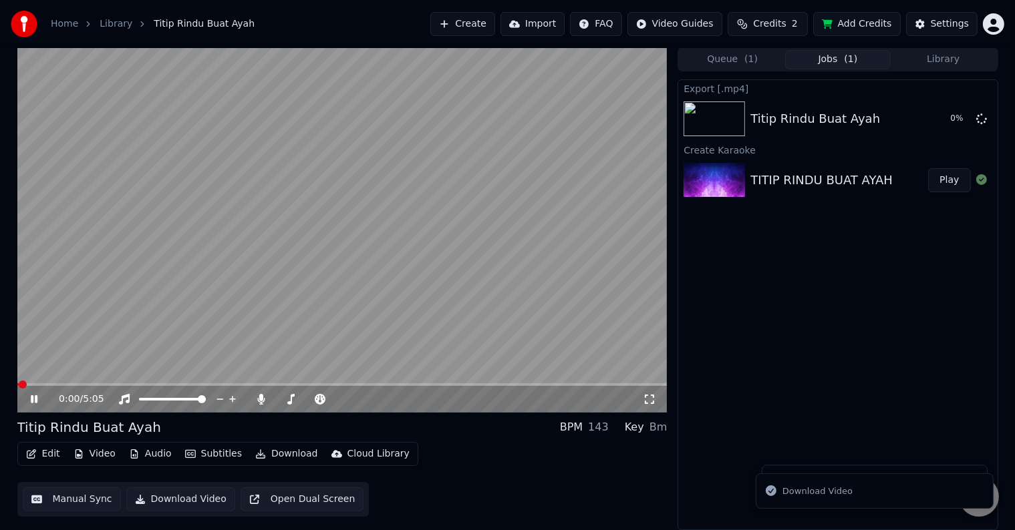
scroll to position [0, 0]
click at [32, 400] on icon at bounding box center [34, 400] width 7 height 8
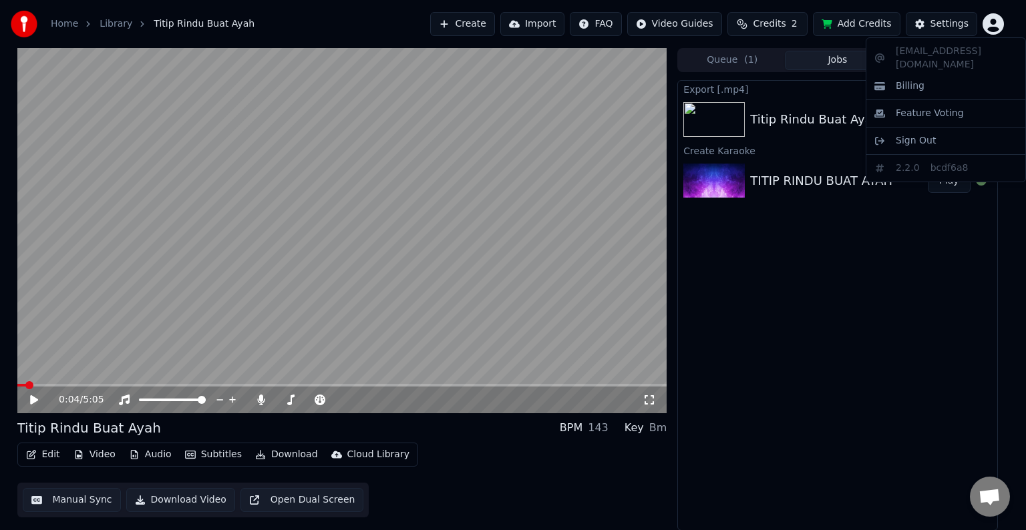
click at [994, 18] on html "Home Library Titip Rindu Buat Ayah Create Import FAQ Video Guides Credits 2 Add…" at bounding box center [513, 265] width 1026 height 530
click at [957, 130] on div "Sign Out" at bounding box center [946, 140] width 154 height 21
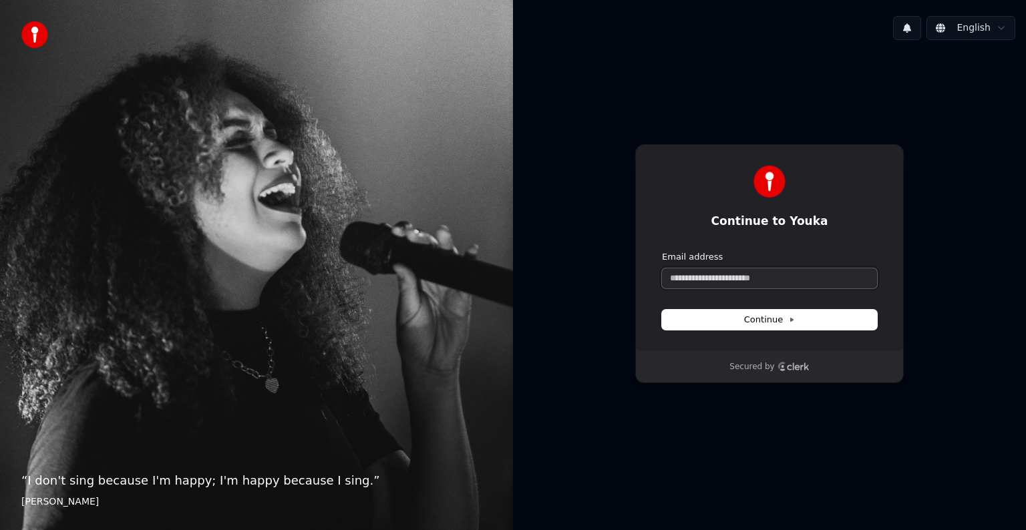
click at [794, 281] on input "Email address" at bounding box center [769, 279] width 215 height 20
click at [791, 319] on icon at bounding box center [792, 319] width 3 height 3
type input "**********"
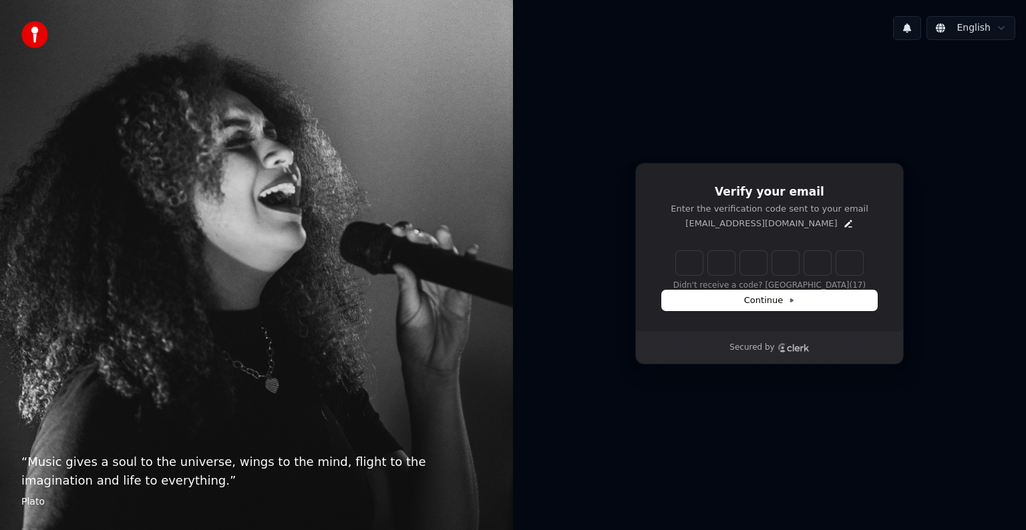
click at [689, 267] on input "Enter verification code" at bounding box center [769, 263] width 187 height 24
type input "******"
